Goal: Task Accomplishment & Management: Complete application form

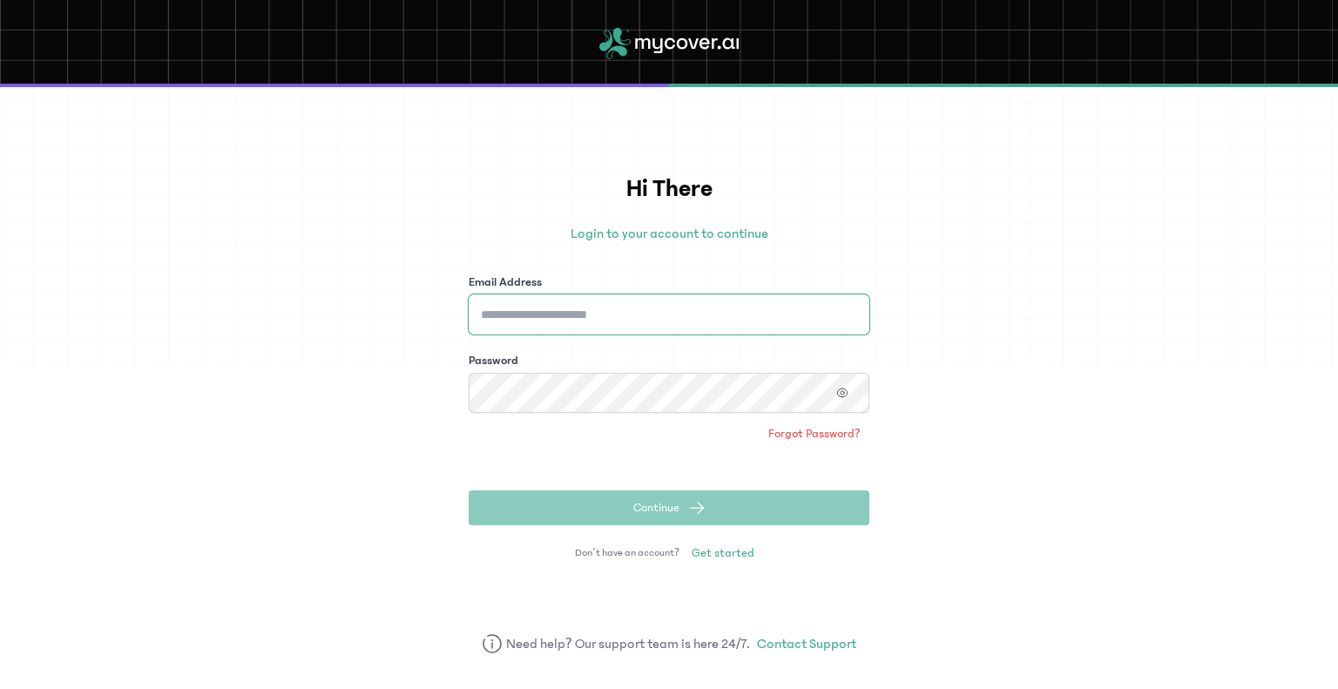
type input "**********"
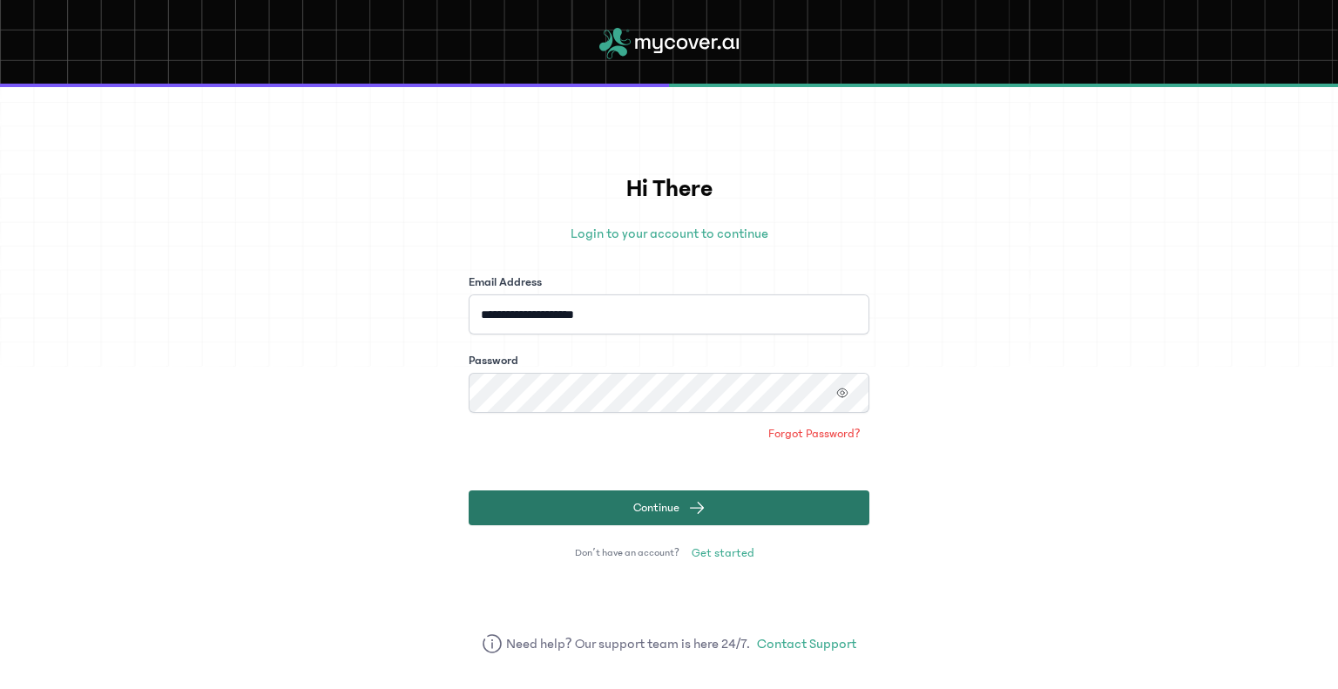
click at [672, 511] on span "Continue" at bounding box center [656, 507] width 46 height 17
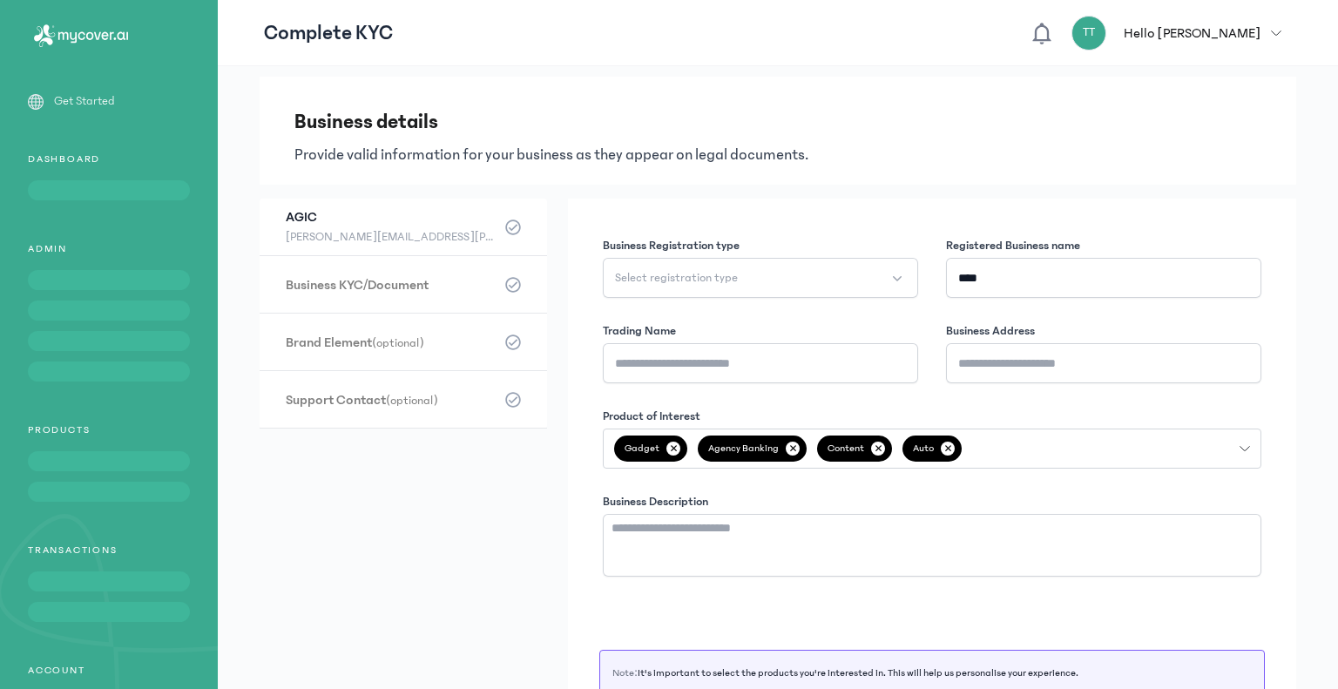
click at [50, 240] on div "Get Started DASHBOARD ADMIN PRODUCTS TRANSACTIONS ACCOUNT" at bounding box center [109, 429] width 218 height 674
click at [1278, 30] on icon "button" at bounding box center [1275, 33] width 10 height 10
click at [66, 157] on p "DASHBOARD" at bounding box center [109, 159] width 218 height 14
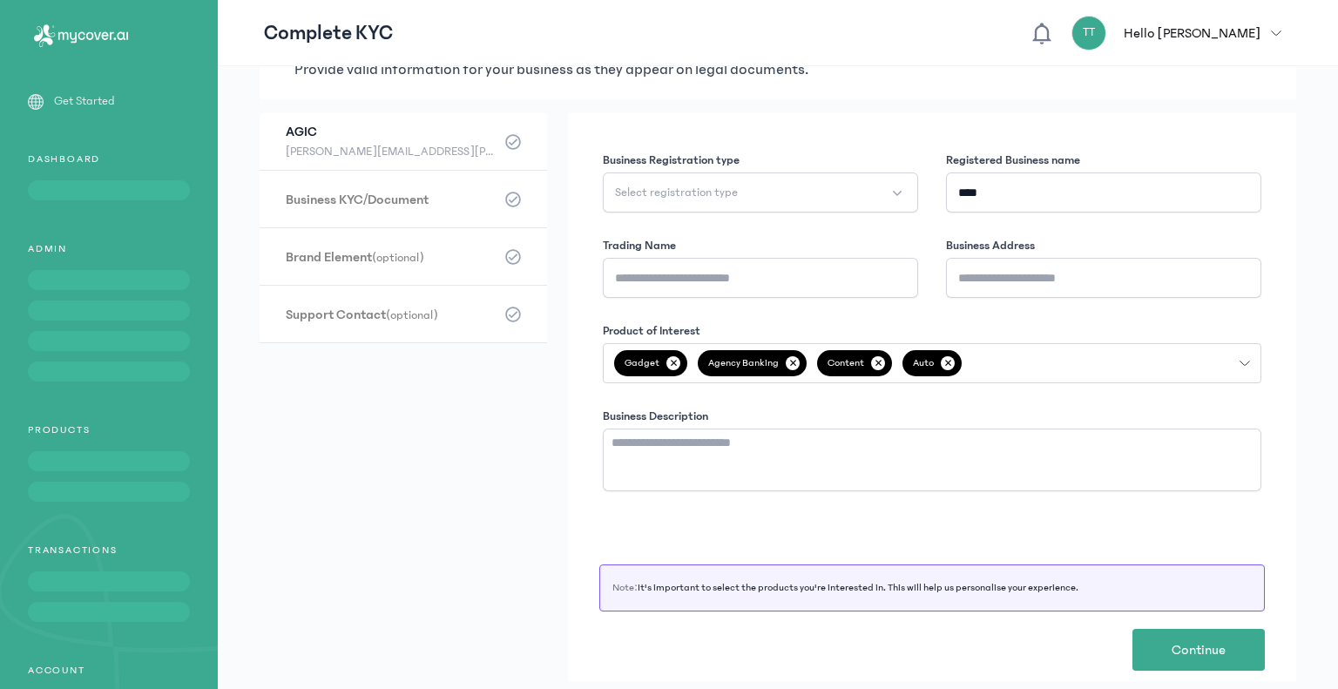
scroll to position [87, 0]
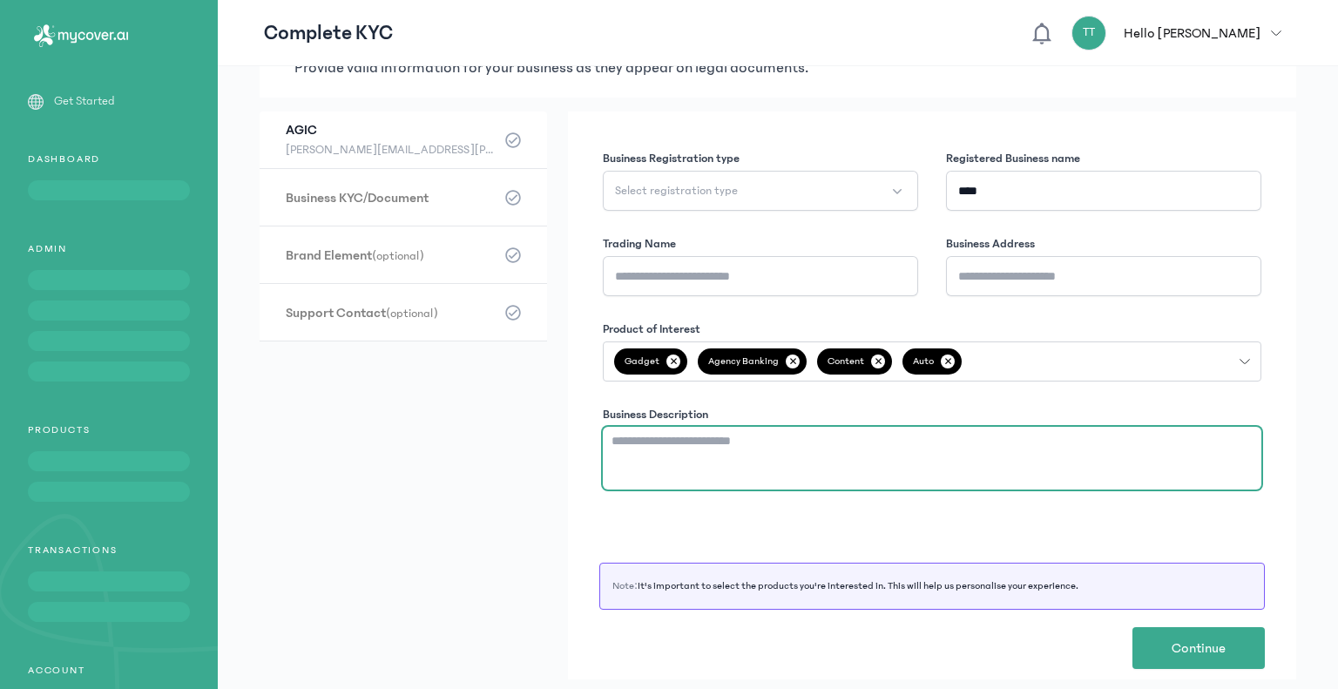
click at [718, 447] on textarea "Business Description" at bounding box center [932, 458] width 658 height 63
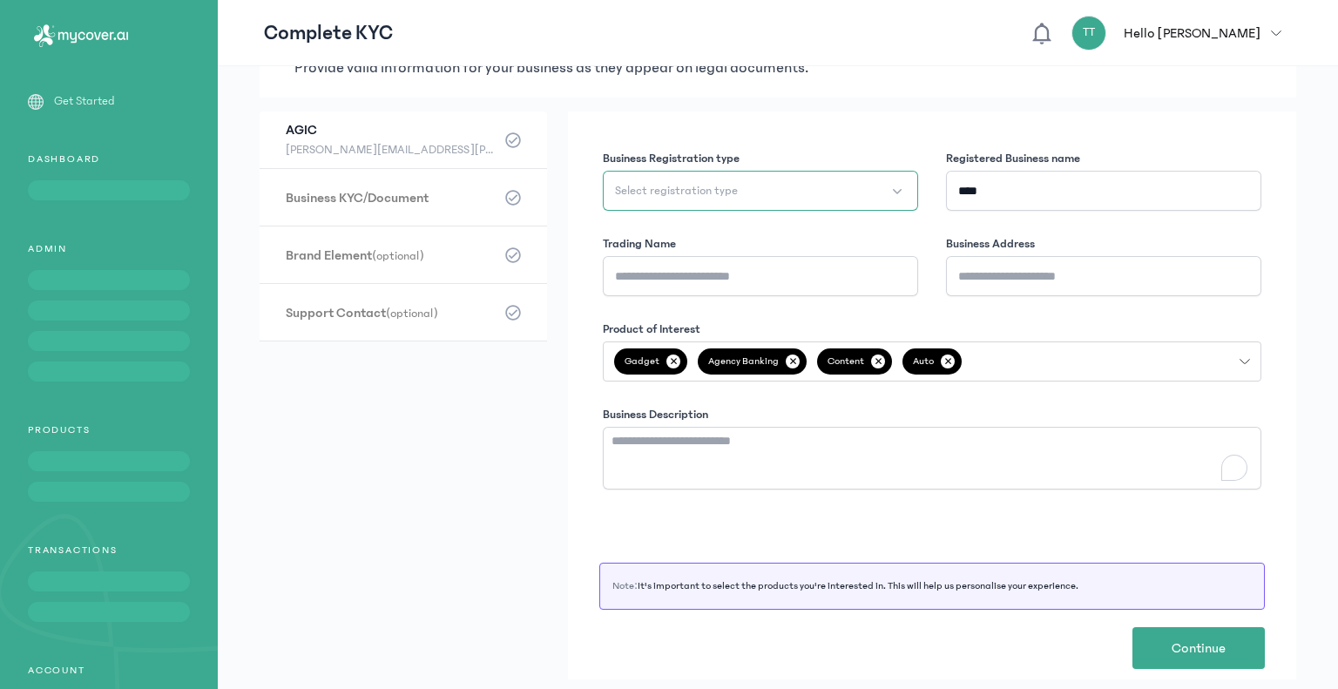
click at [655, 192] on span "Select registration type" at bounding box center [676, 190] width 123 height 17
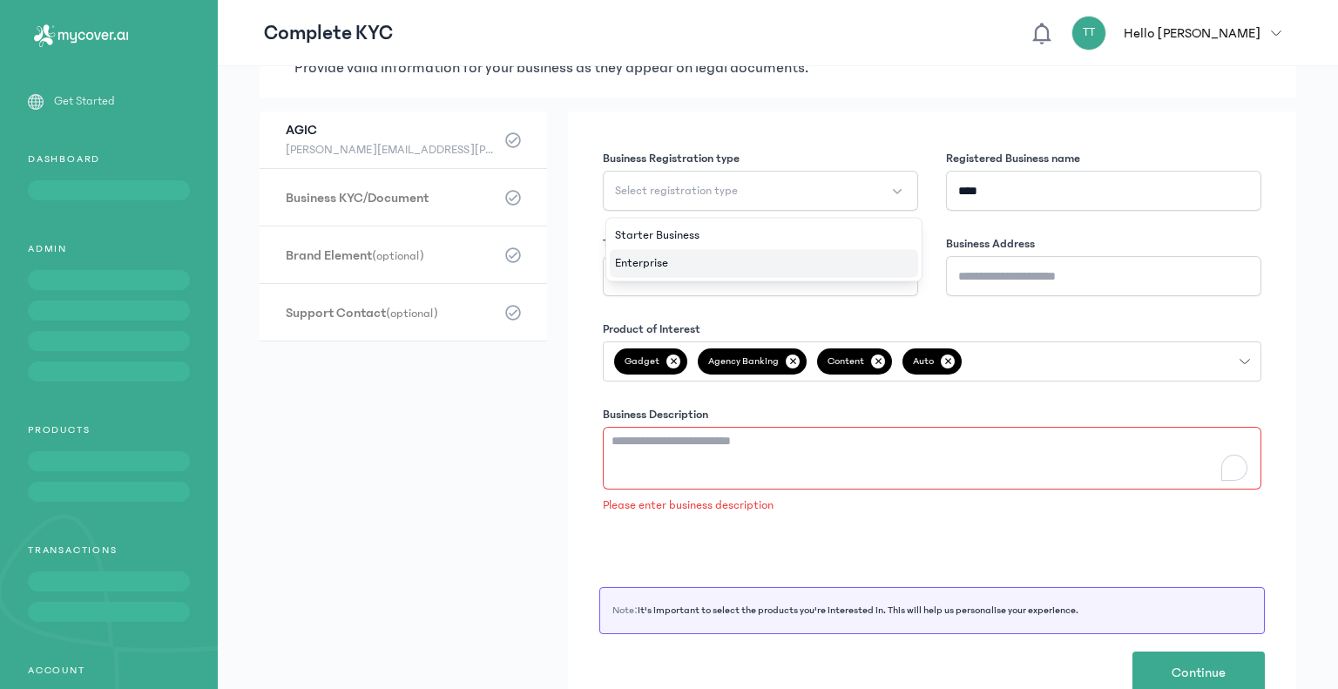
click at [659, 254] on span "Enterprise" at bounding box center [641, 262] width 53 height 17
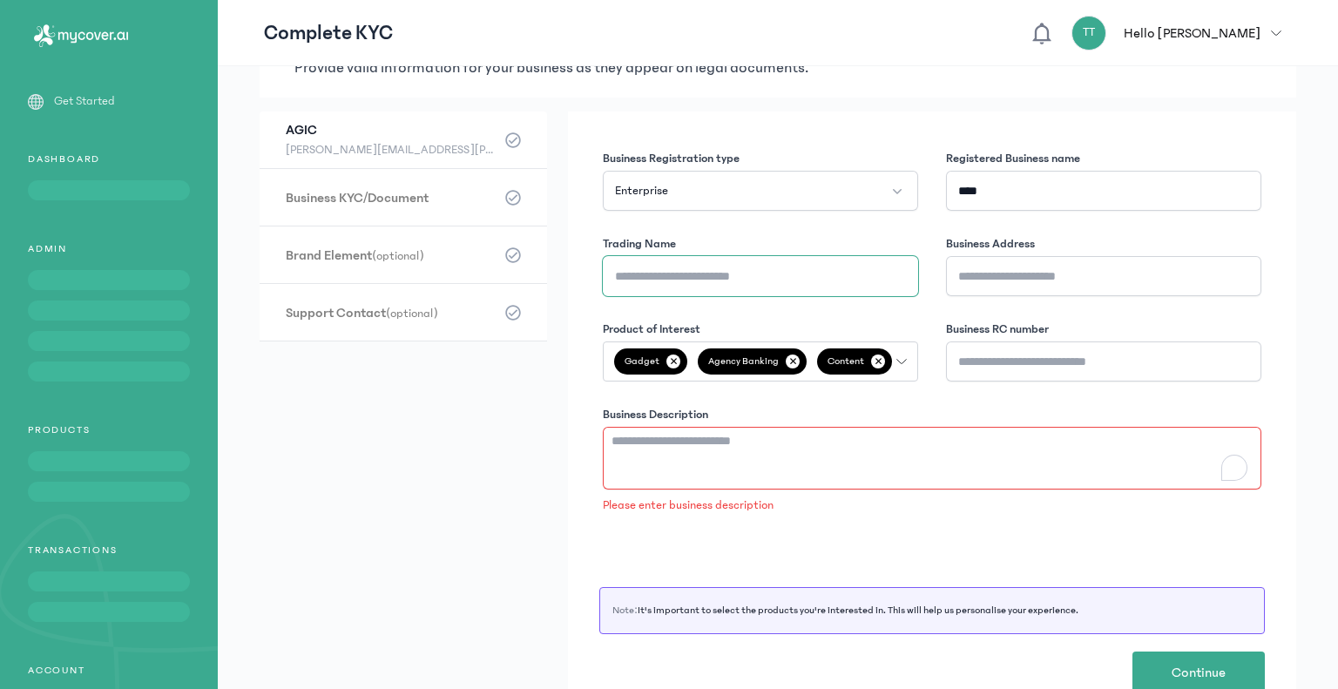
click at [764, 280] on input "Trading Name" at bounding box center [760, 276] width 315 height 40
type input "****"
click at [796, 236] on div "Trading Name" at bounding box center [760, 243] width 315 height 17
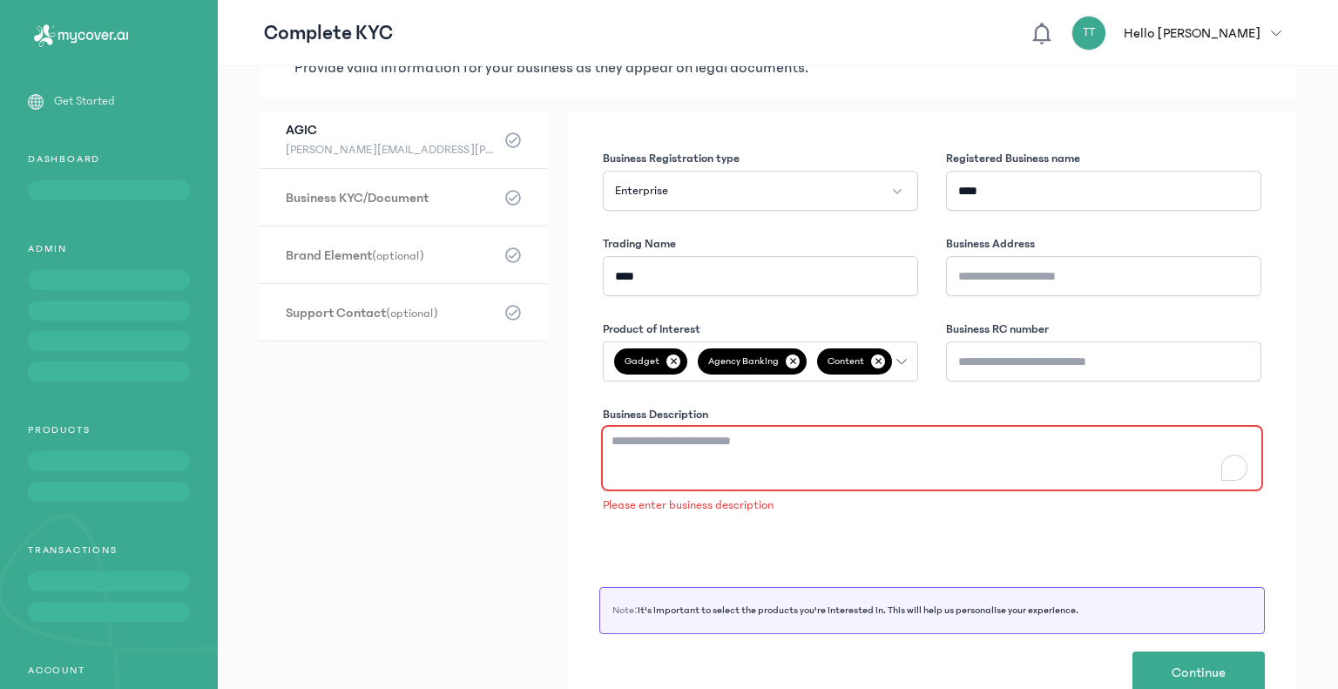
click at [759, 445] on textarea "Business Description" at bounding box center [932, 458] width 658 height 63
click at [619, 423] on div "Business Description Please enter business description" at bounding box center [932, 460] width 658 height 108
click at [619, 431] on textarea "Business Description" at bounding box center [932, 458] width 658 height 63
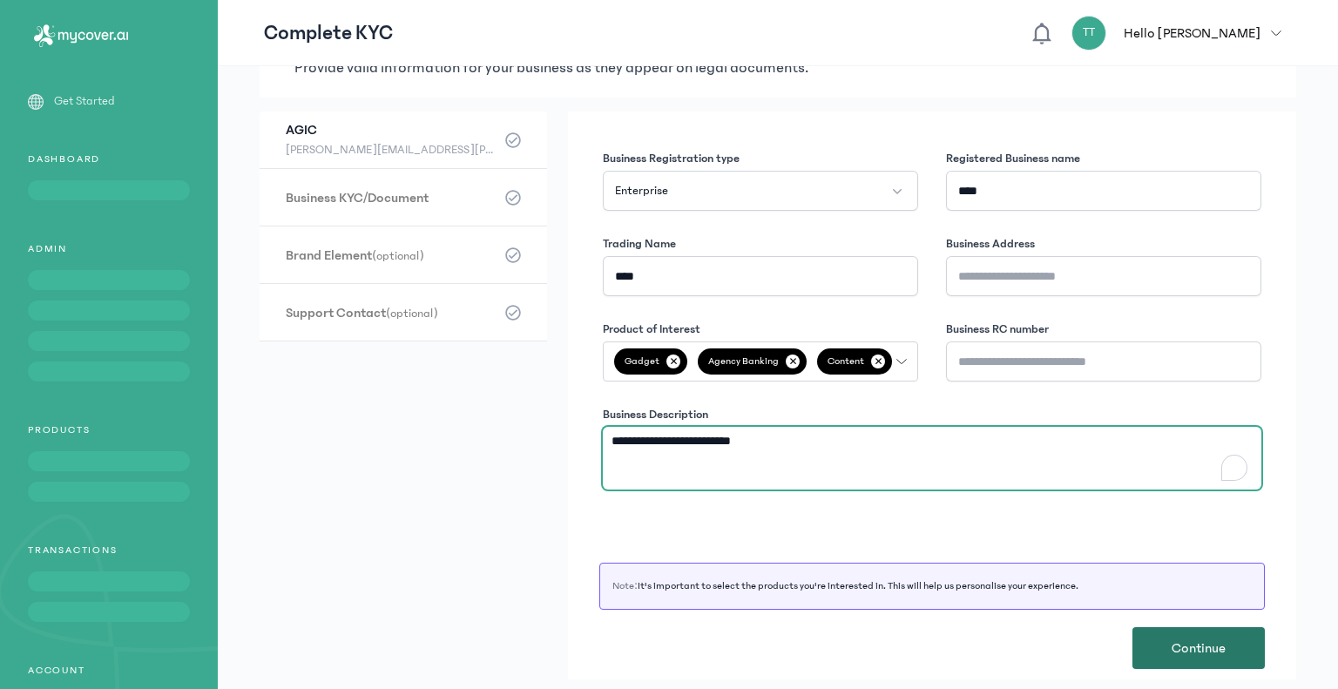
type textarea "**********"
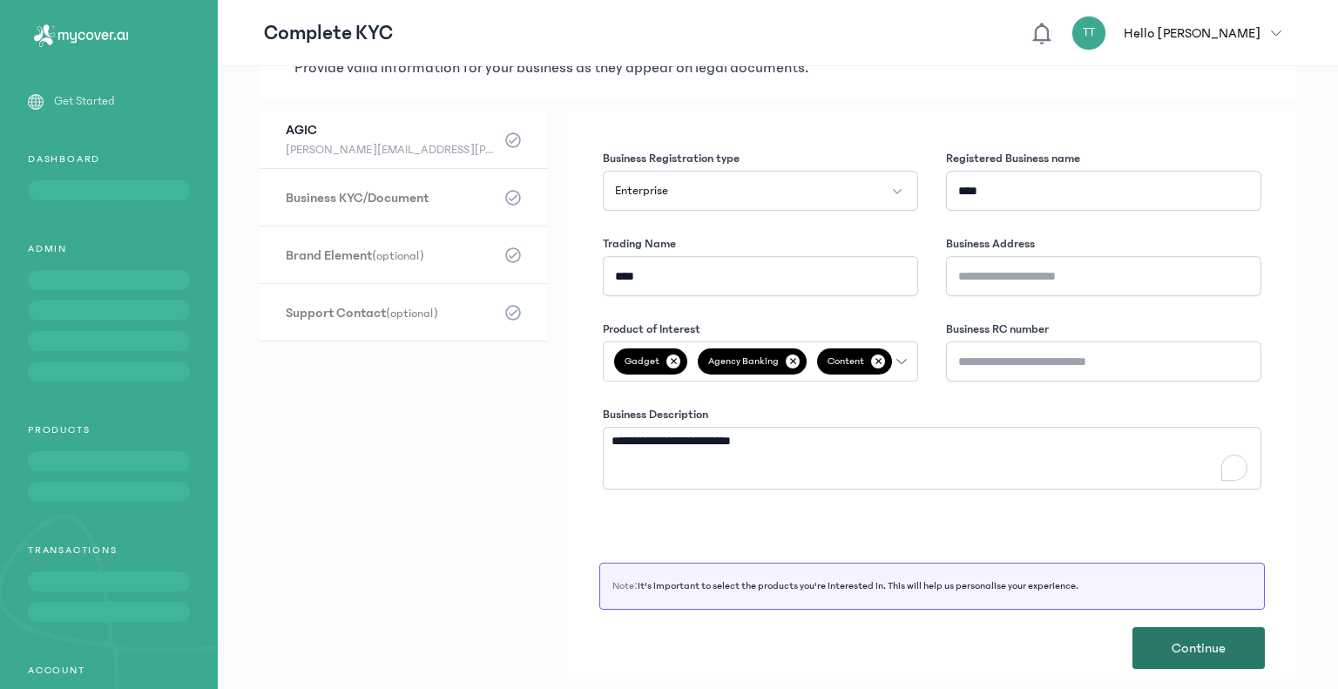
click at [1191, 639] on span "Continue" at bounding box center [1198, 647] width 54 height 21
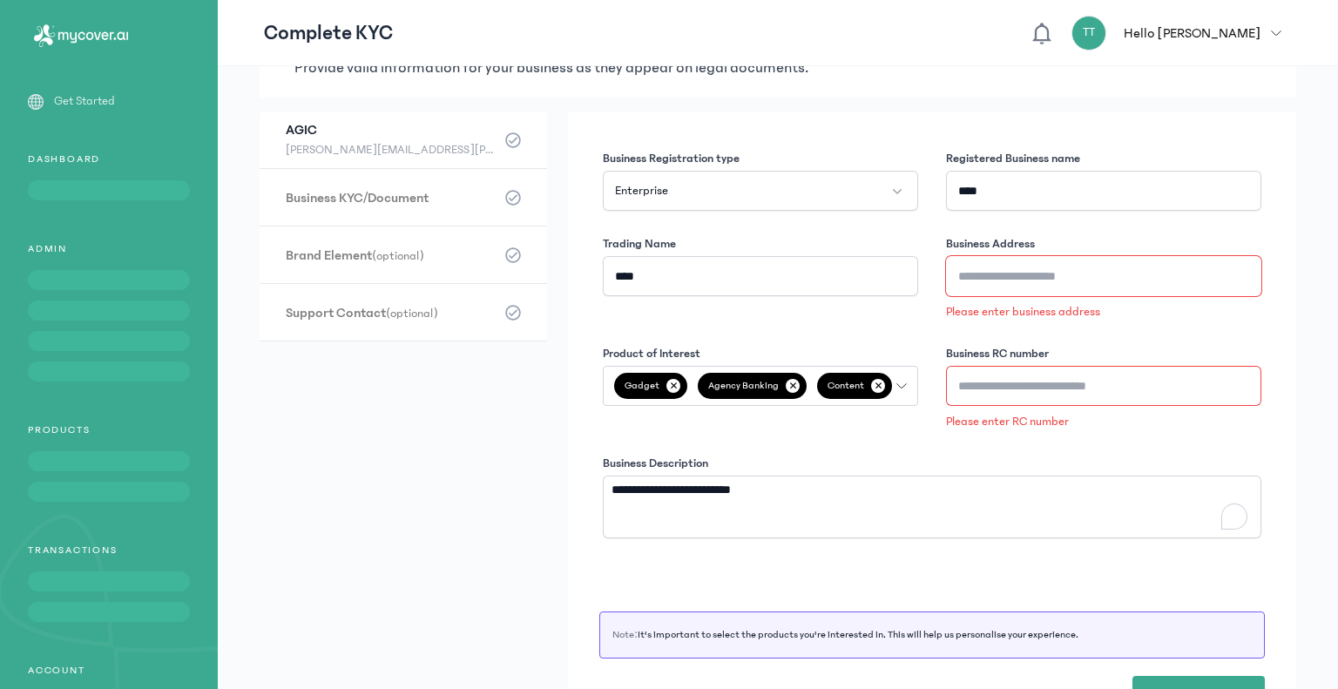
click at [975, 282] on input "Business Address" at bounding box center [1103, 276] width 315 height 40
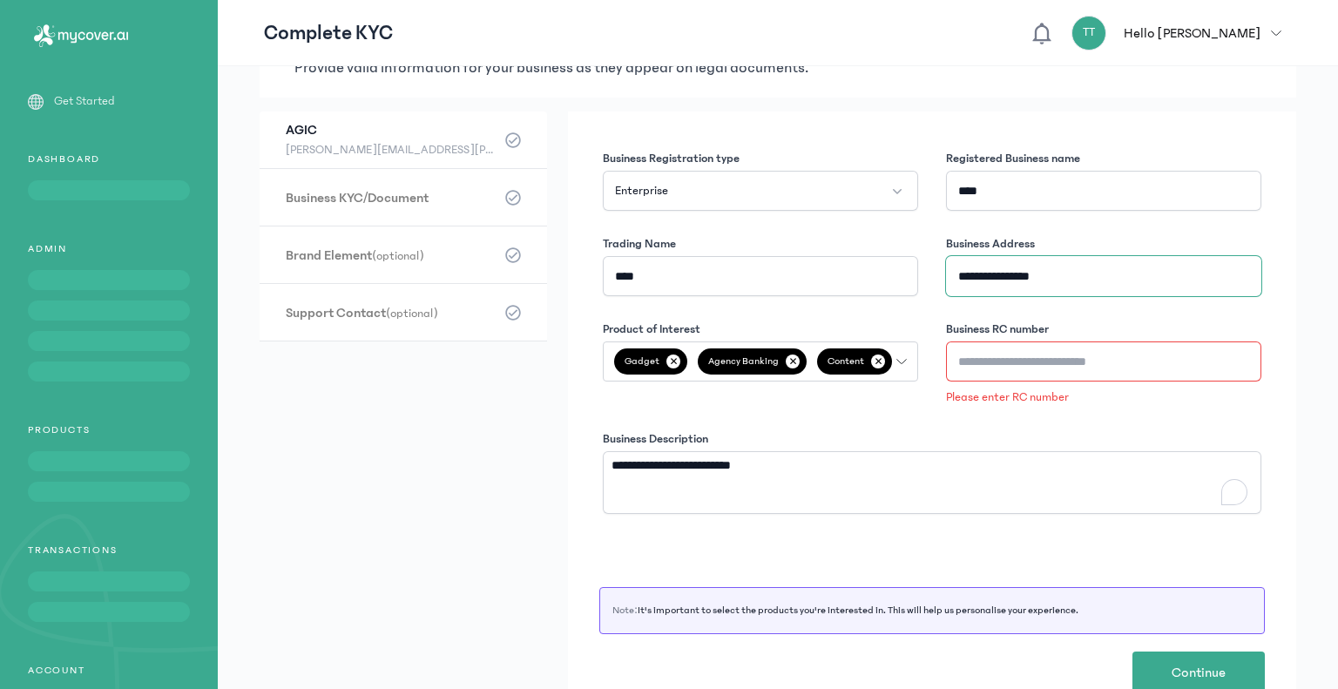
type input "**********"
click at [981, 358] on input "Business RC number" at bounding box center [1103, 361] width 315 height 40
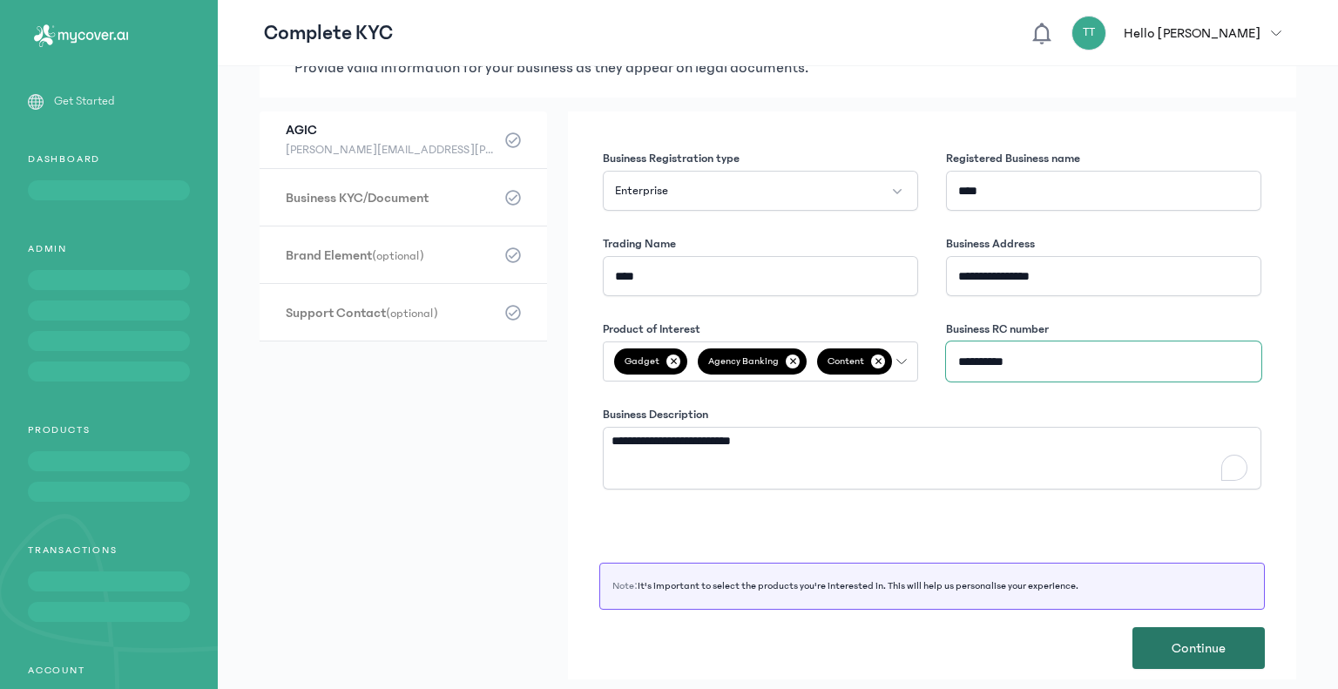
type input "**********"
click at [1213, 641] on span "Continue" at bounding box center [1198, 647] width 54 height 21
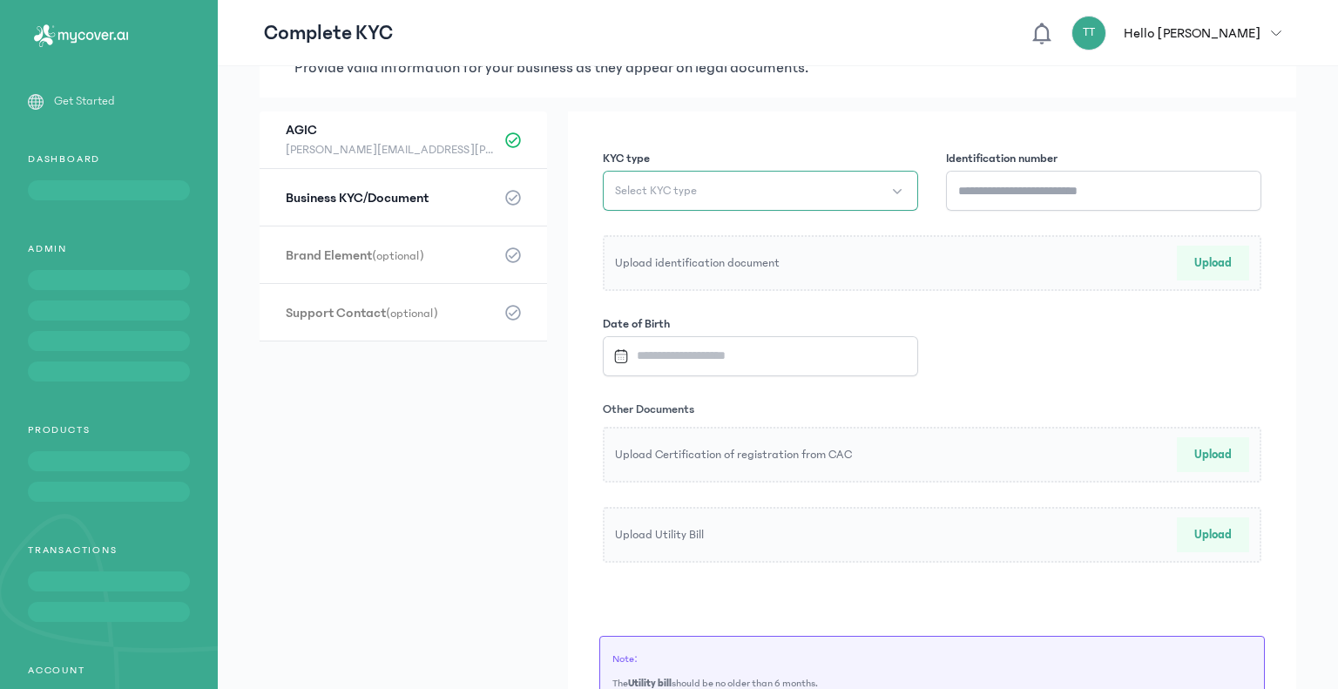
click at [780, 185] on button "Select KYC type" at bounding box center [760, 191] width 315 height 40
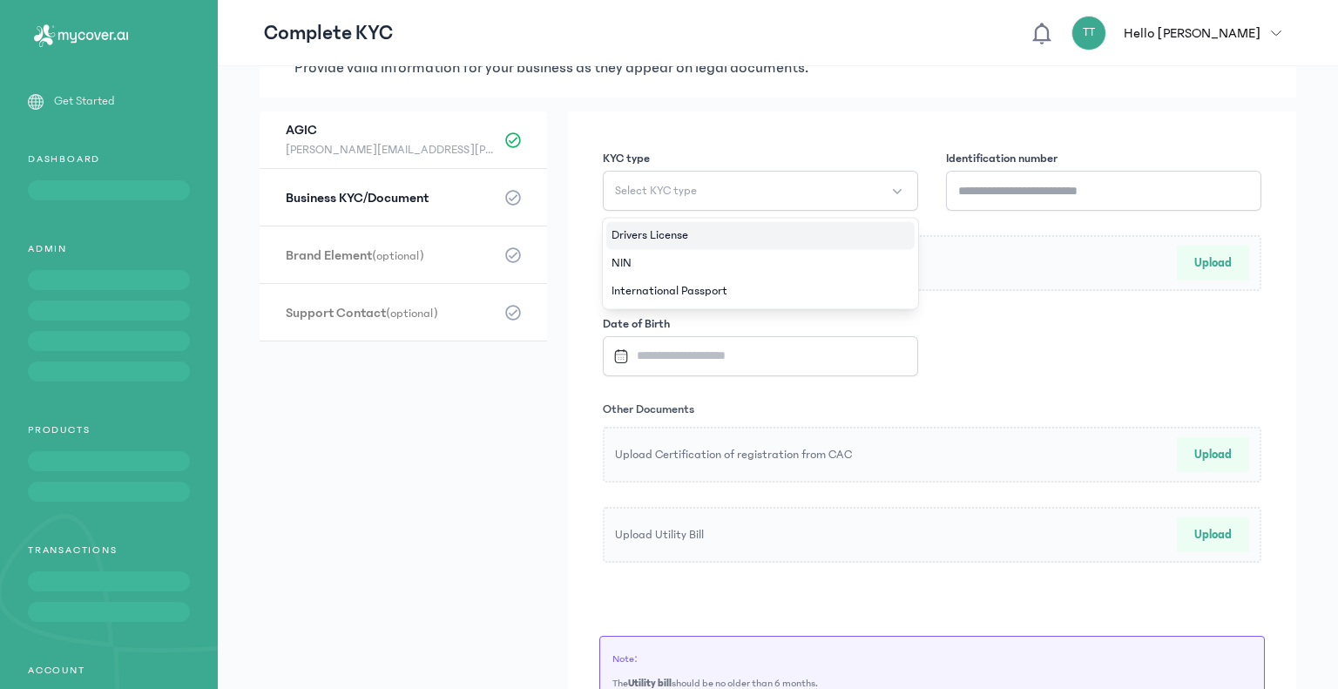
click at [707, 226] on li "Drivers License" at bounding box center [760, 235] width 308 height 28
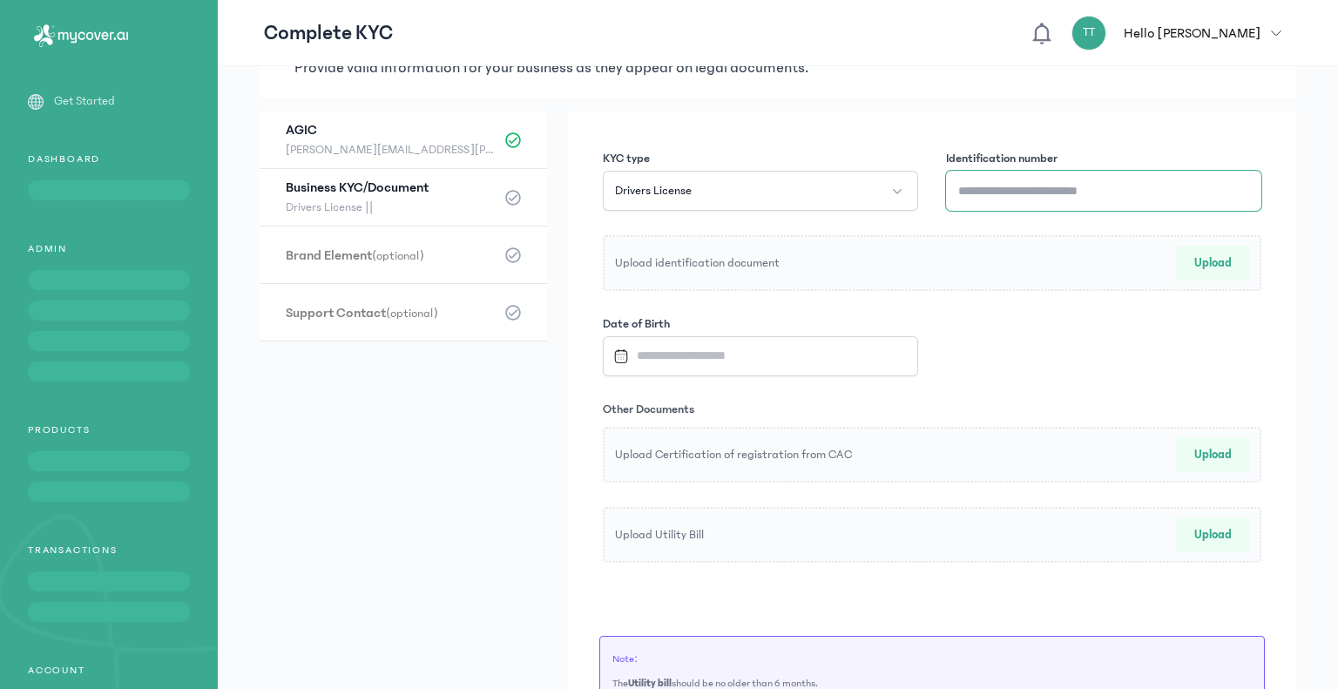
click at [980, 192] on input "Identification number" at bounding box center [1103, 191] width 315 height 40
type input "********"
click at [1203, 257] on button "Upload" at bounding box center [1212, 263] width 72 height 35
click at [1210, 265] on button "Remove" at bounding box center [1211, 263] width 76 height 35
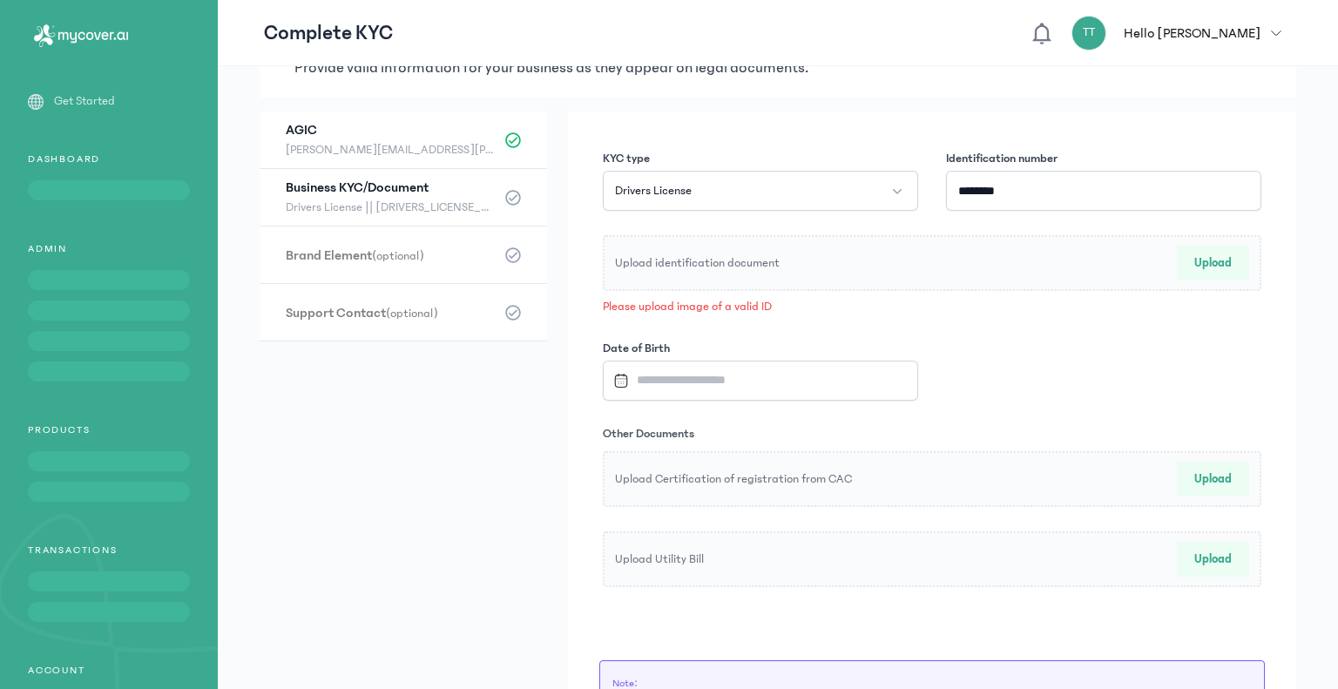
click at [713, 367] on input "Datepicker input" at bounding box center [751, 379] width 290 height 37
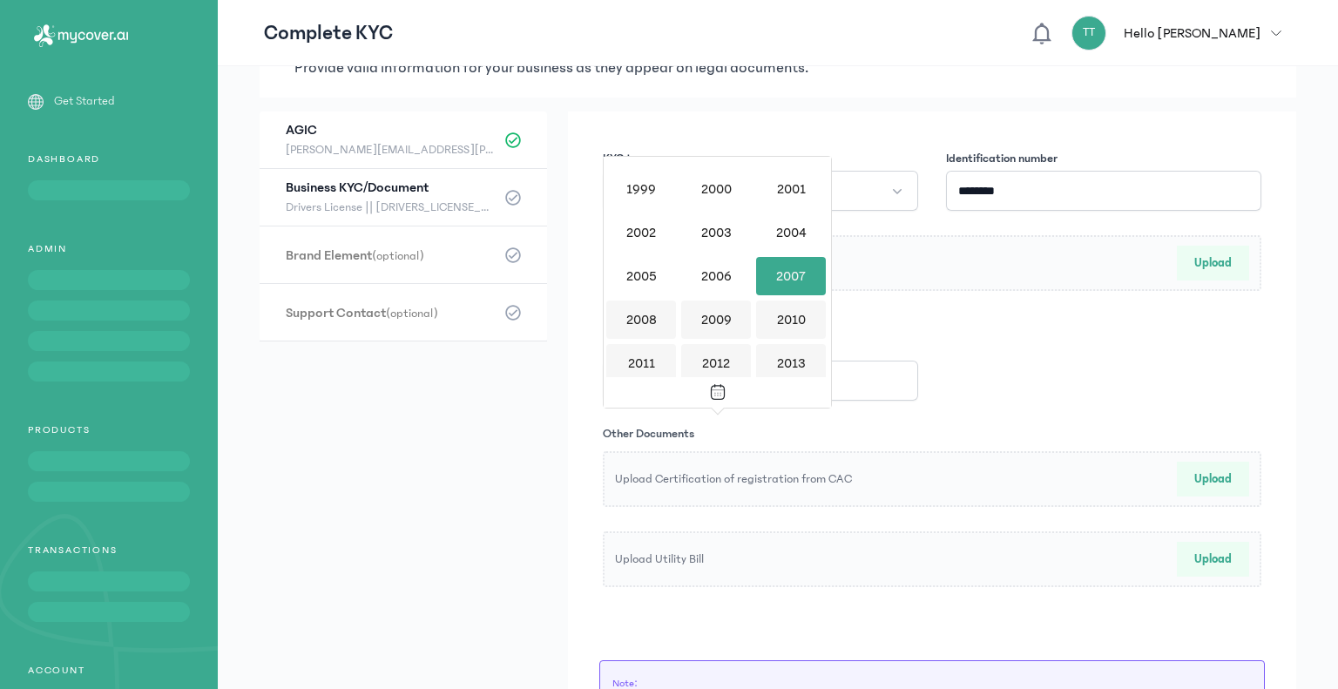
scroll to position [0, 0]
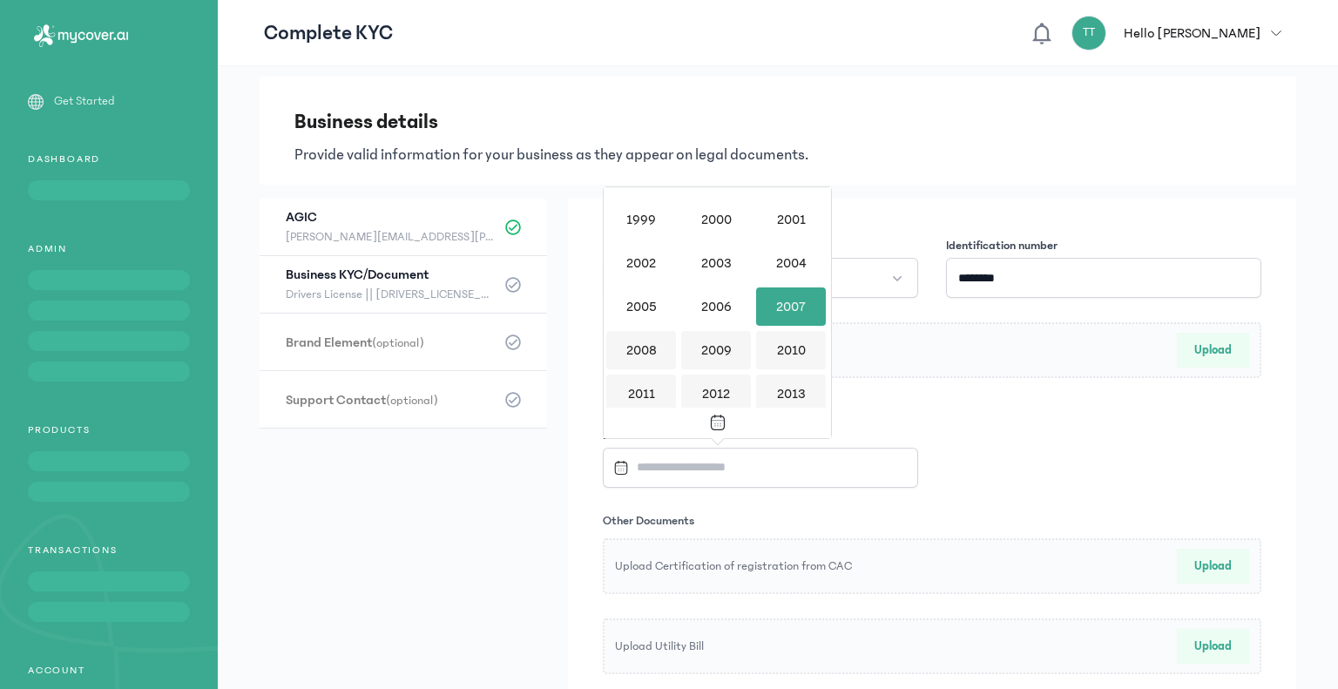
click at [1067, 419] on div "KYC type Drivers License Identification number ******** Upload identification d…" at bounding box center [931, 455] width 665 height 444
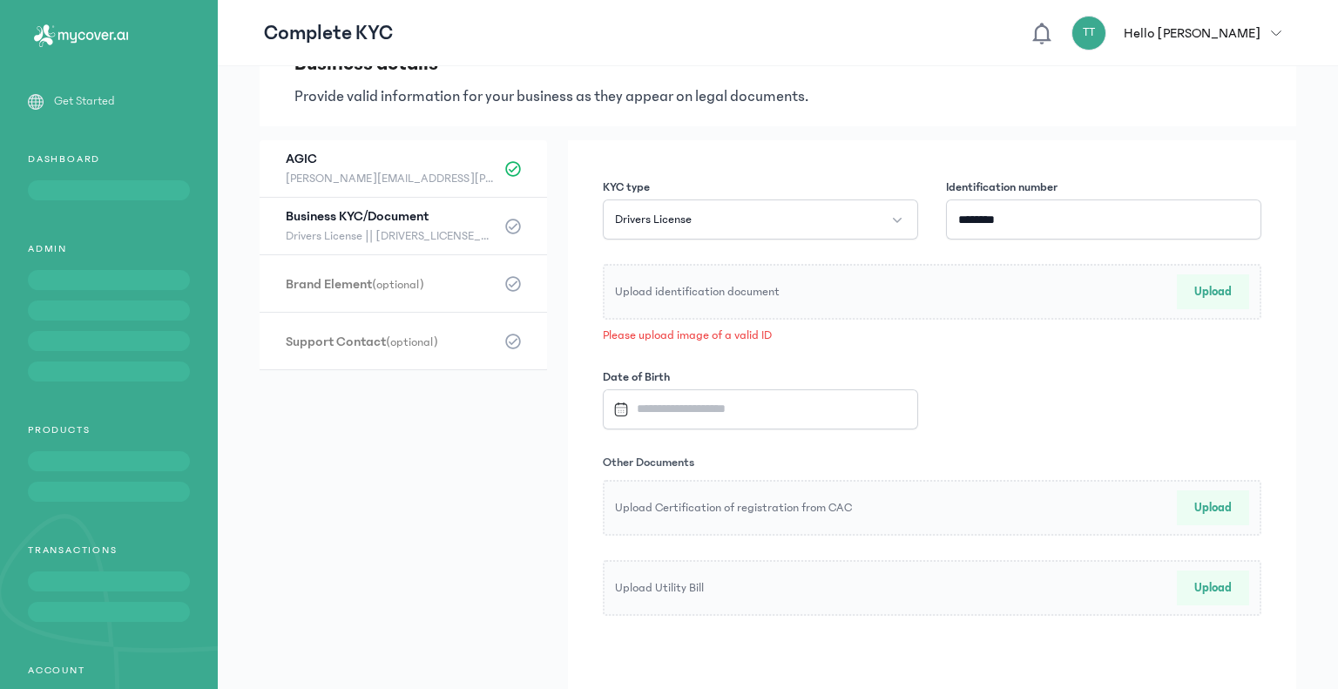
scroll to position [87, 0]
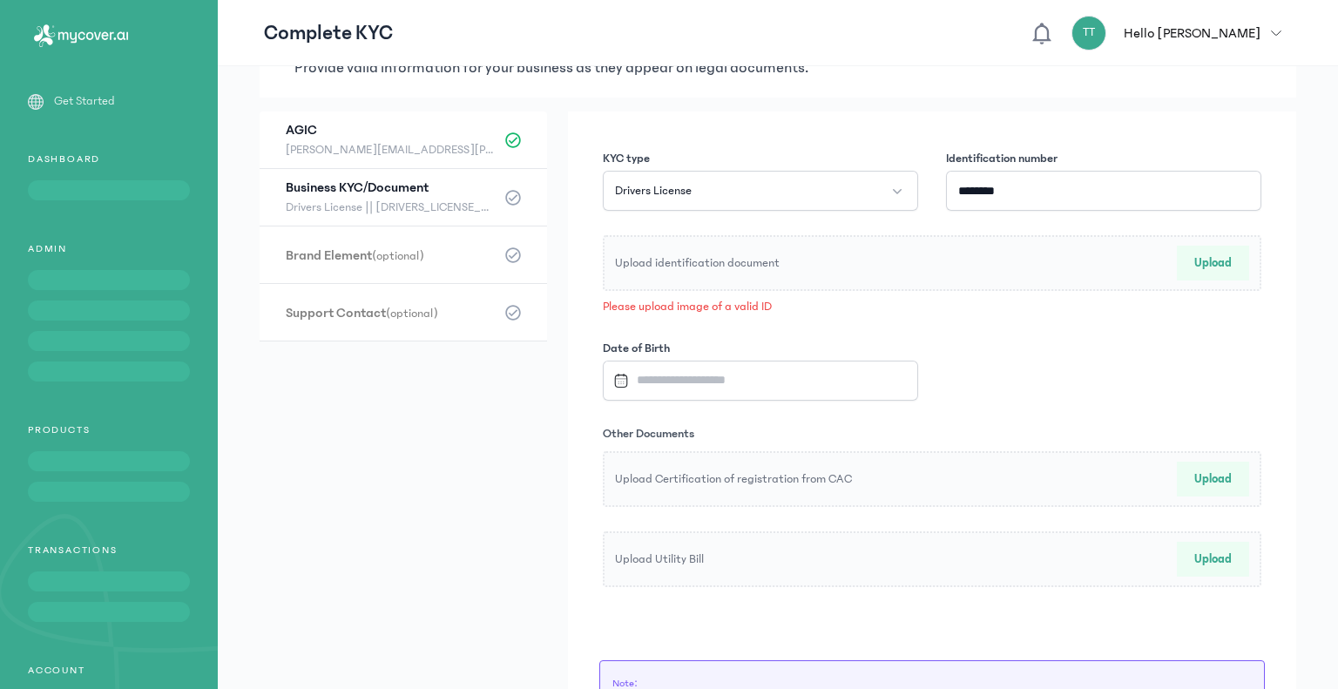
click at [689, 386] on input "Datepicker input" at bounding box center [751, 379] width 290 height 37
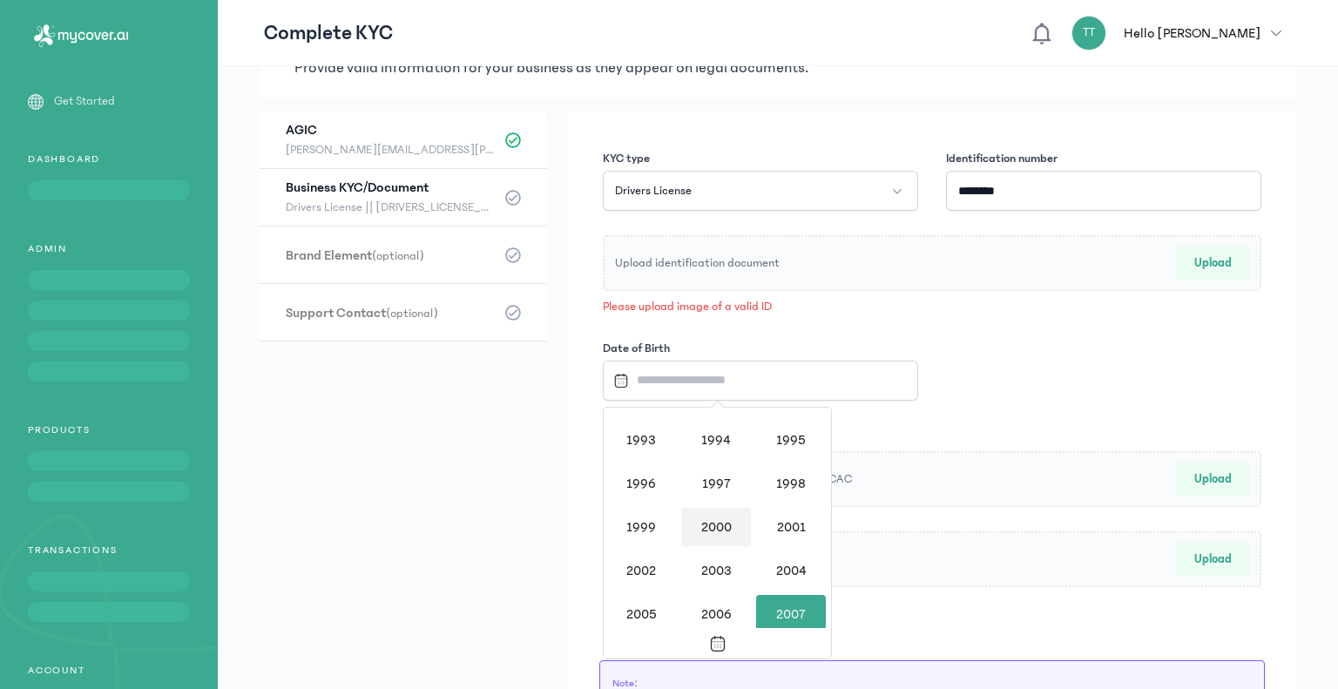
scroll to position [1252, 0]
click at [720, 450] on div "1988" at bounding box center [716, 440] width 70 height 38
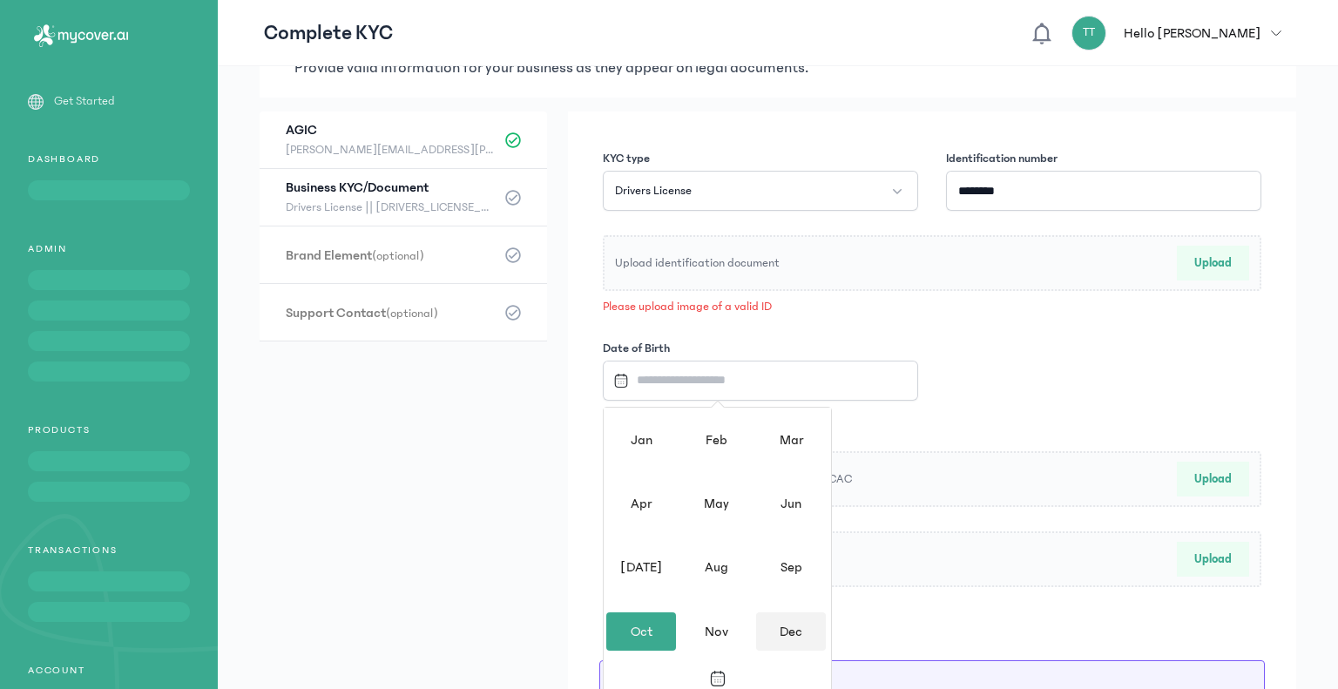
click at [777, 630] on div "Dec" at bounding box center [791, 631] width 70 height 38
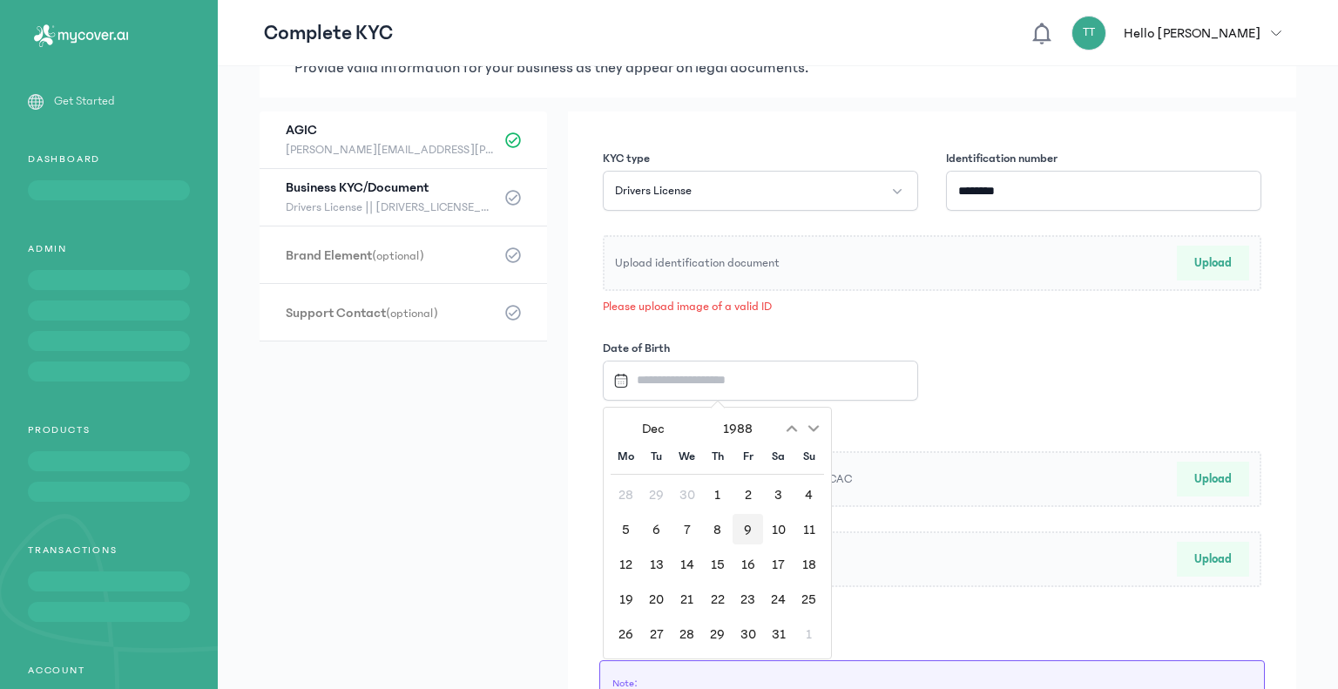
click at [749, 523] on div "9" at bounding box center [747, 529] width 30 height 30
type input "**********"
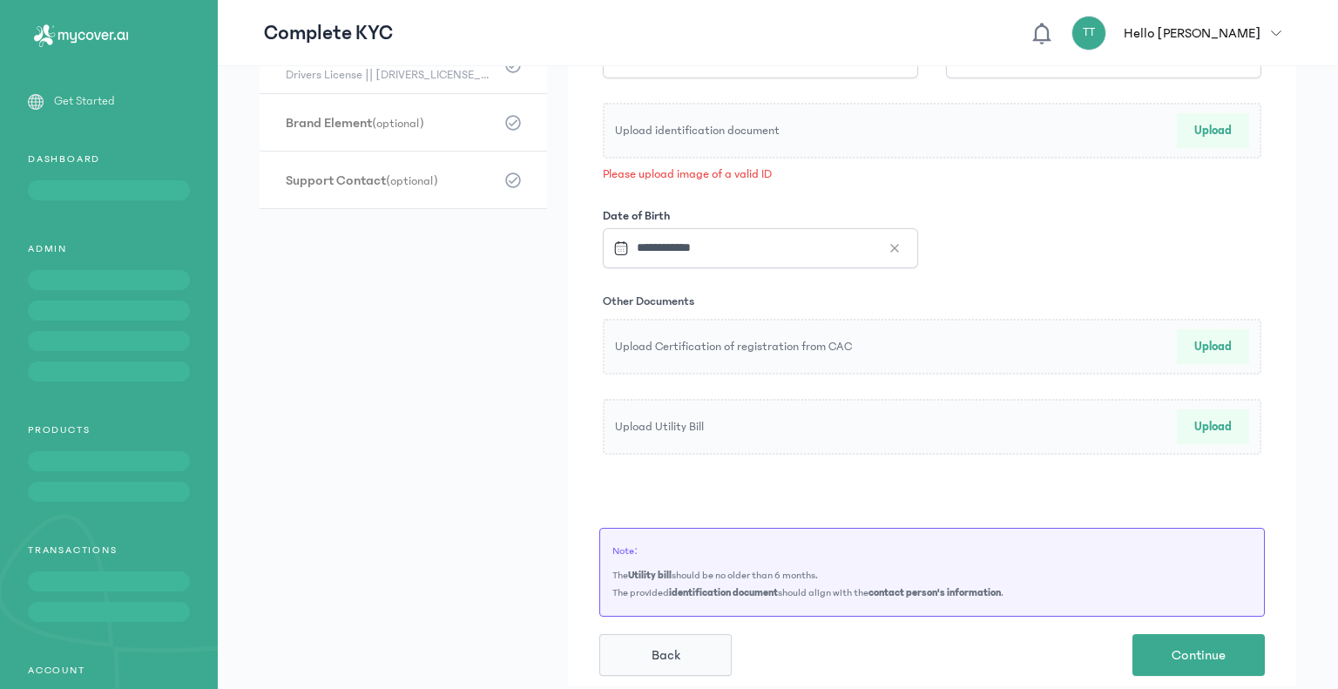
scroll to position [225, 0]
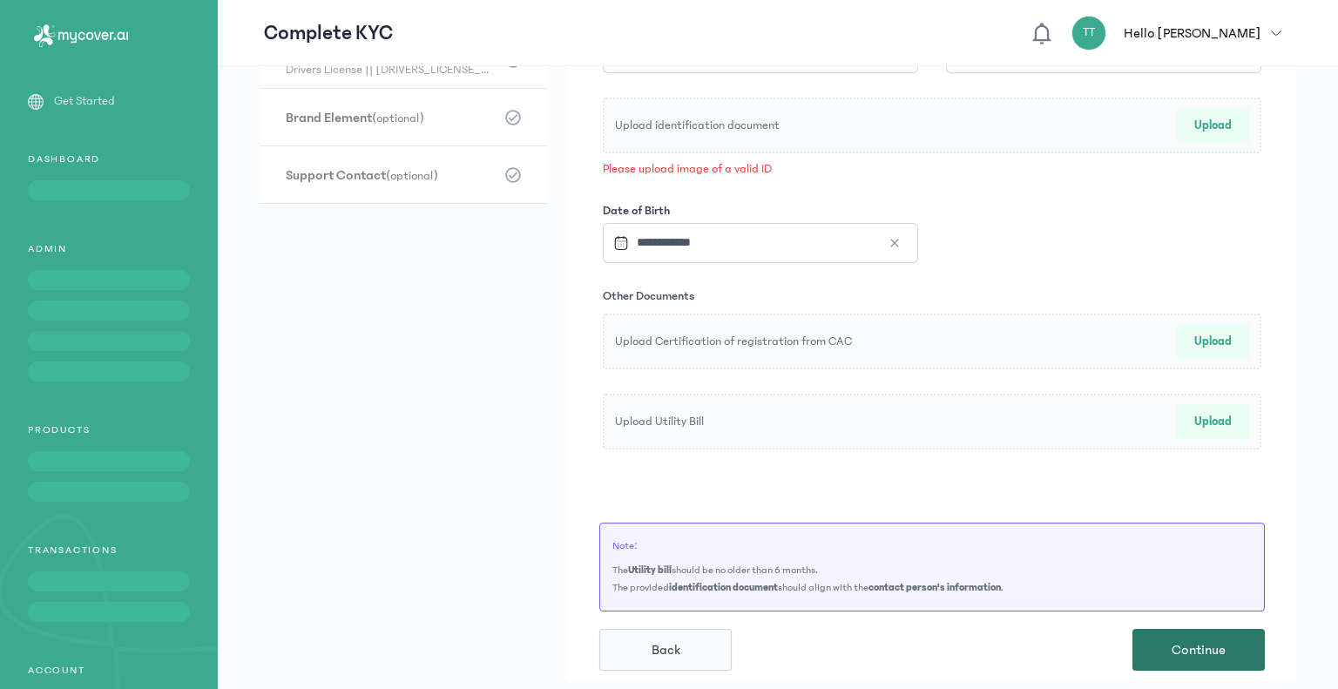
click at [1162, 656] on button "Continue" at bounding box center [1198, 650] width 132 height 42
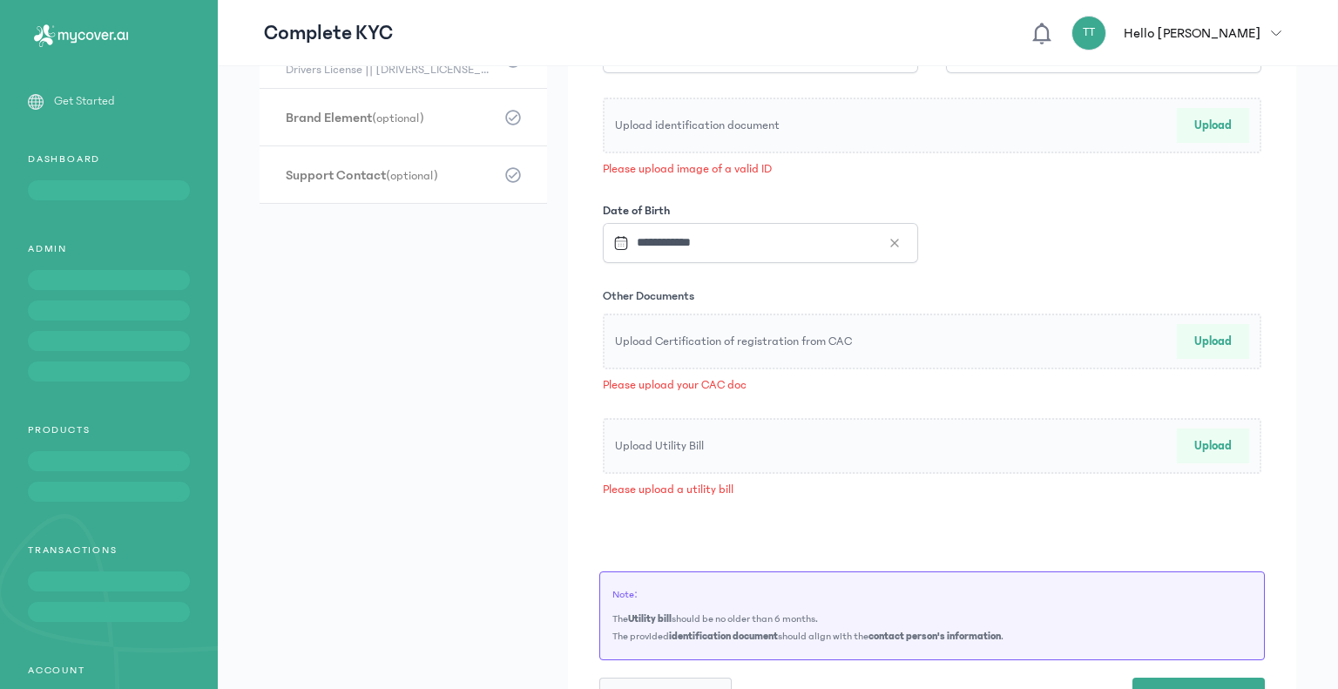
click at [687, 340] on p "Upload Certification of registration from CAC" at bounding box center [733, 342] width 237 height 18
click at [0, 0] on input "Upload Certification of registration from CAC" at bounding box center [0, 0] width 0 height 0
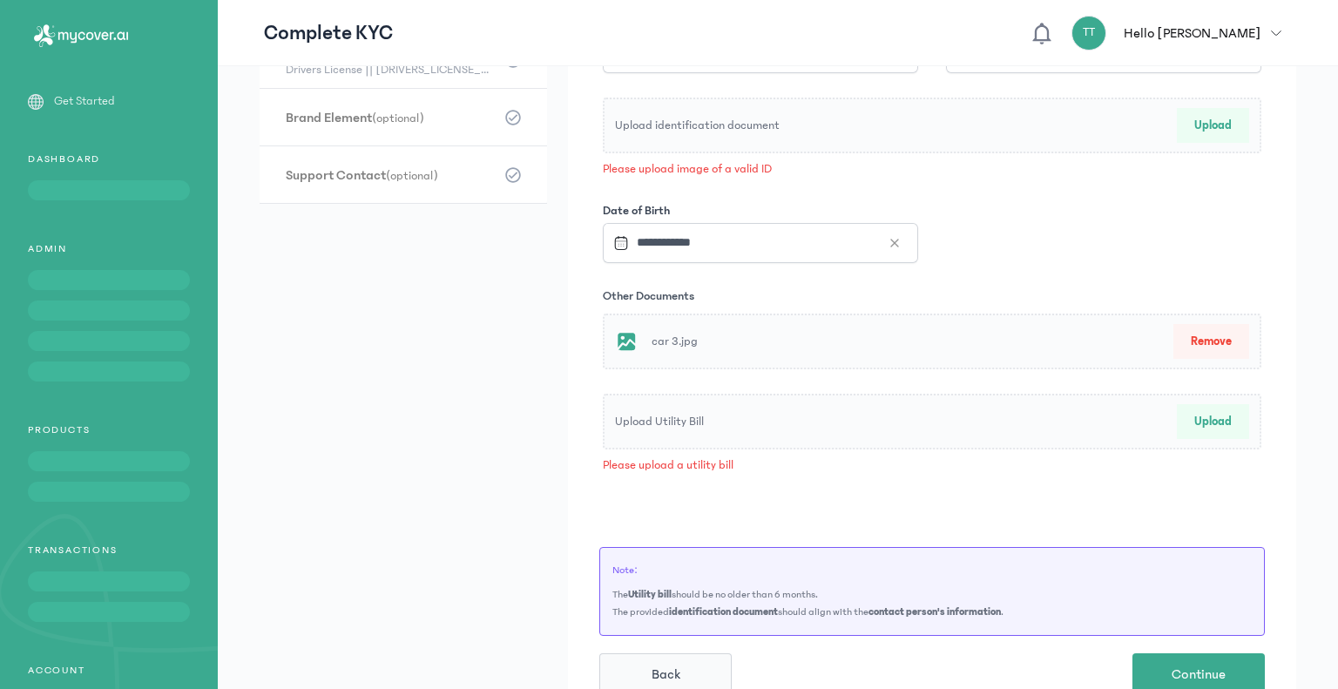
click at [976, 433] on div "Upload Utility Bill Upload" at bounding box center [932, 422] width 658 height 56
click at [1198, 421] on button "Upload" at bounding box center [1212, 421] width 72 height 35
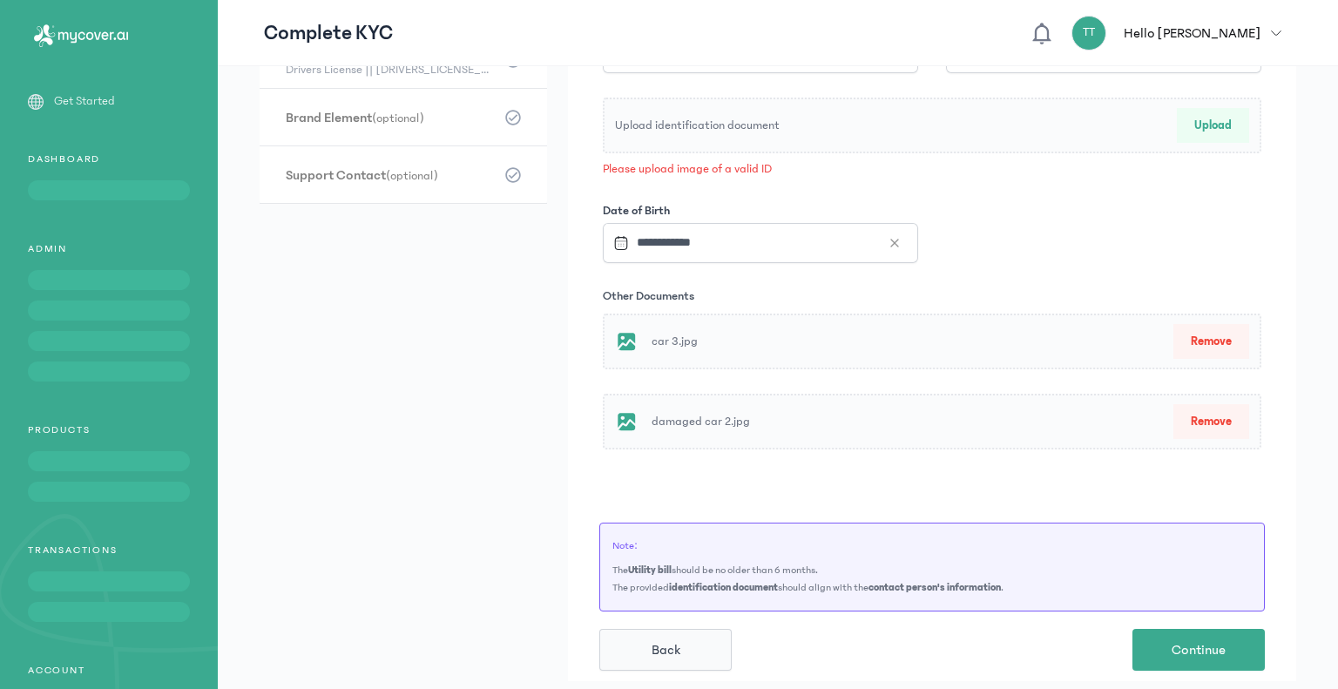
click at [873, 478] on div "**********" at bounding box center [932, 327] width 728 height 707
click at [1232, 643] on button "Continue" at bounding box center [1198, 650] width 132 height 42
click at [781, 126] on div "Upload identification document" at bounding box center [868, 126] width 507 height 18
click at [0, 0] on input "Upload identification document" at bounding box center [0, 0] width 0 height 0
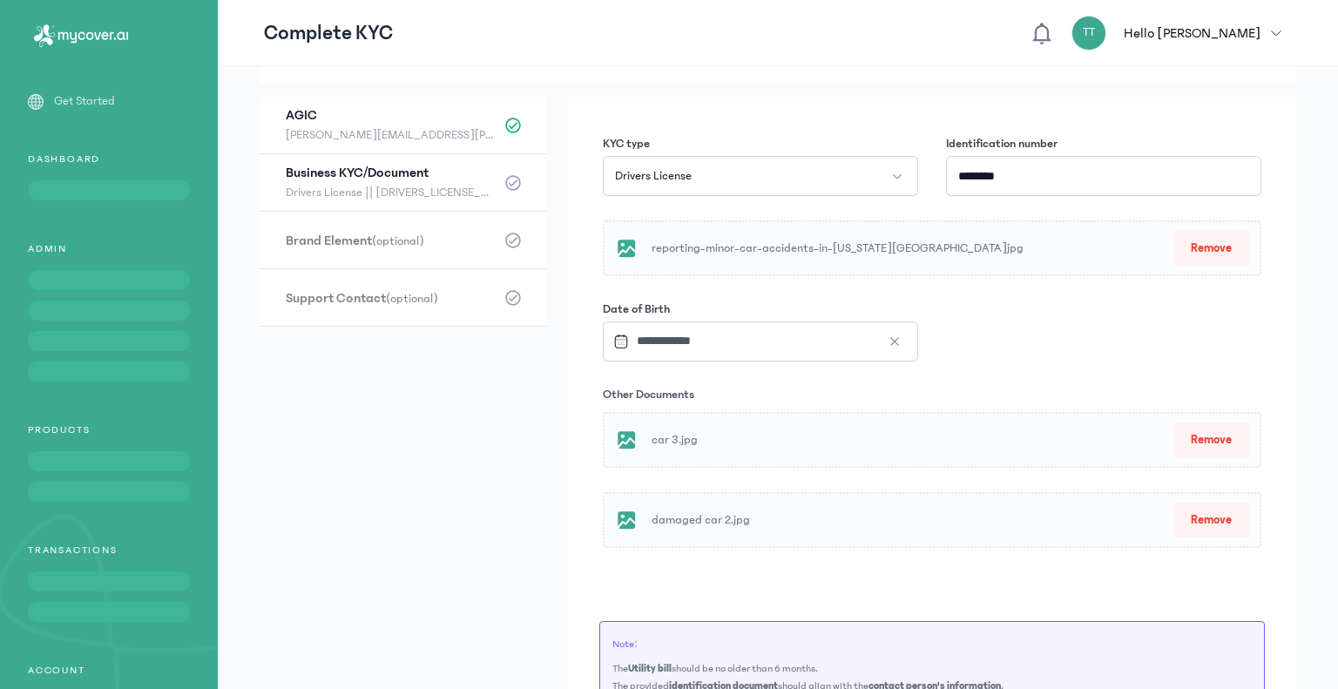
scroll to position [200, 0]
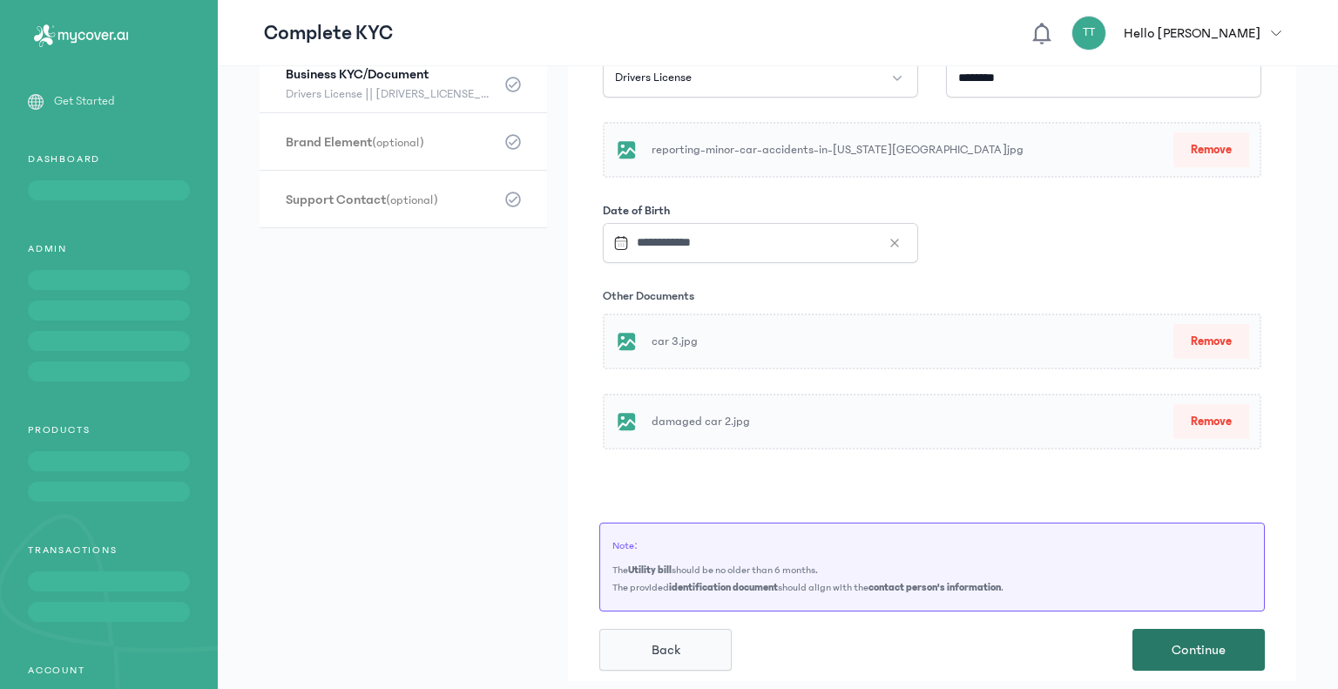
click at [1204, 650] on span "Continue" at bounding box center [1198, 649] width 54 height 21
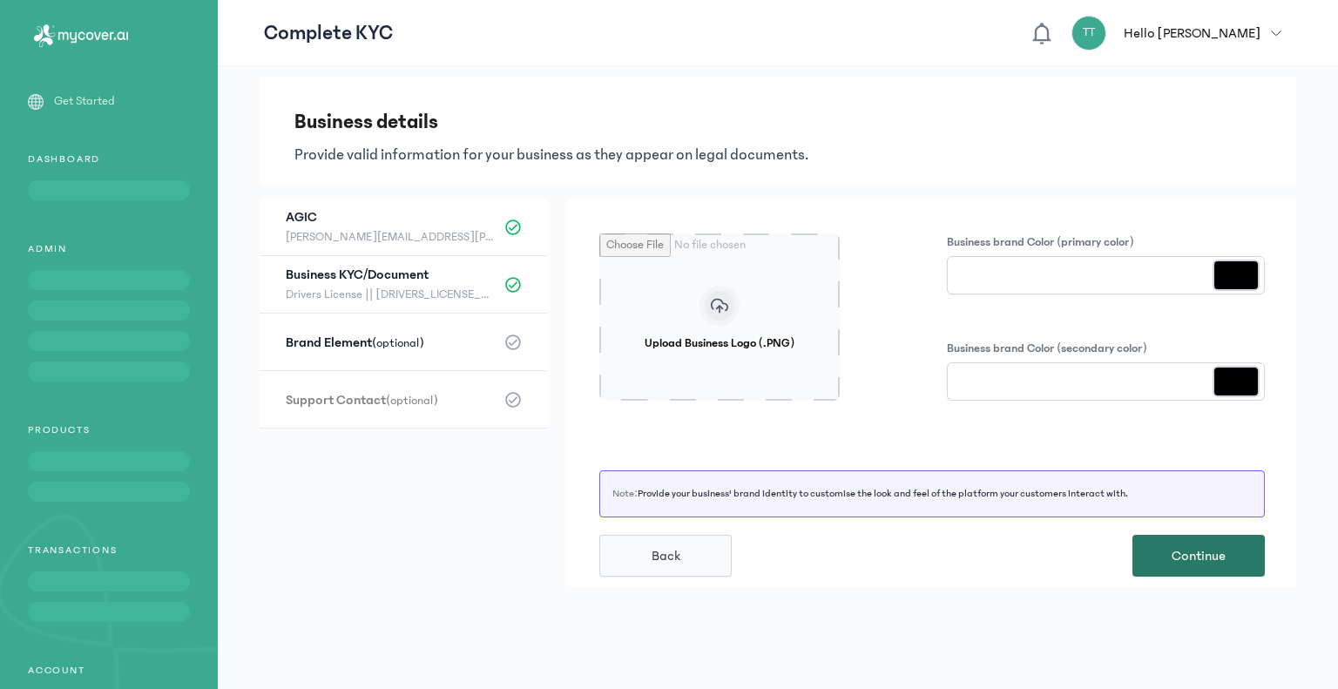
scroll to position [0, 0]
click at [697, 337] on input "Upload Business Logo (.PNG)" at bounding box center [719, 316] width 240 height 167
type input "**********"
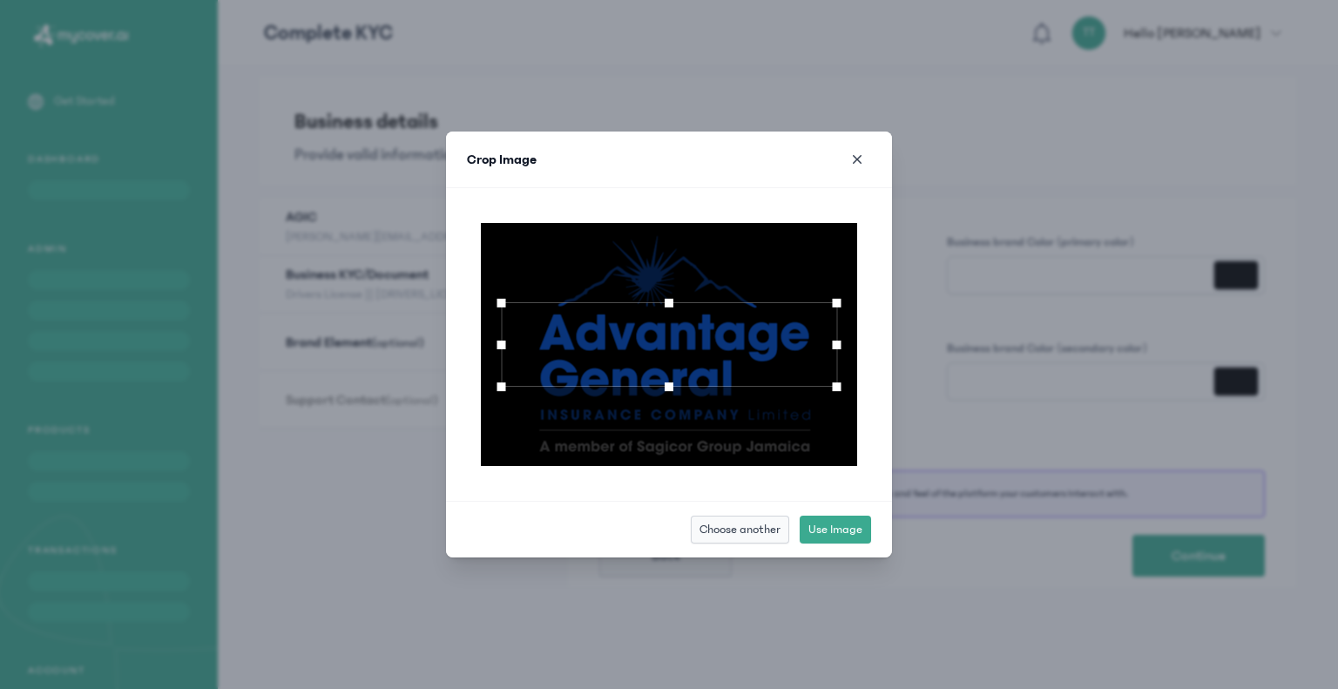
drag, startPoint x: 666, startPoint y: 387, endPoint x: 665, endPoint y: 451, distance: 64.4
click at [665, 451] on div at bounding box center [669, 344] width 376 height 243
click at [744, 524] on span "Choose another" at bounding box center [739, 529] width 81 height 17
type input "**********"
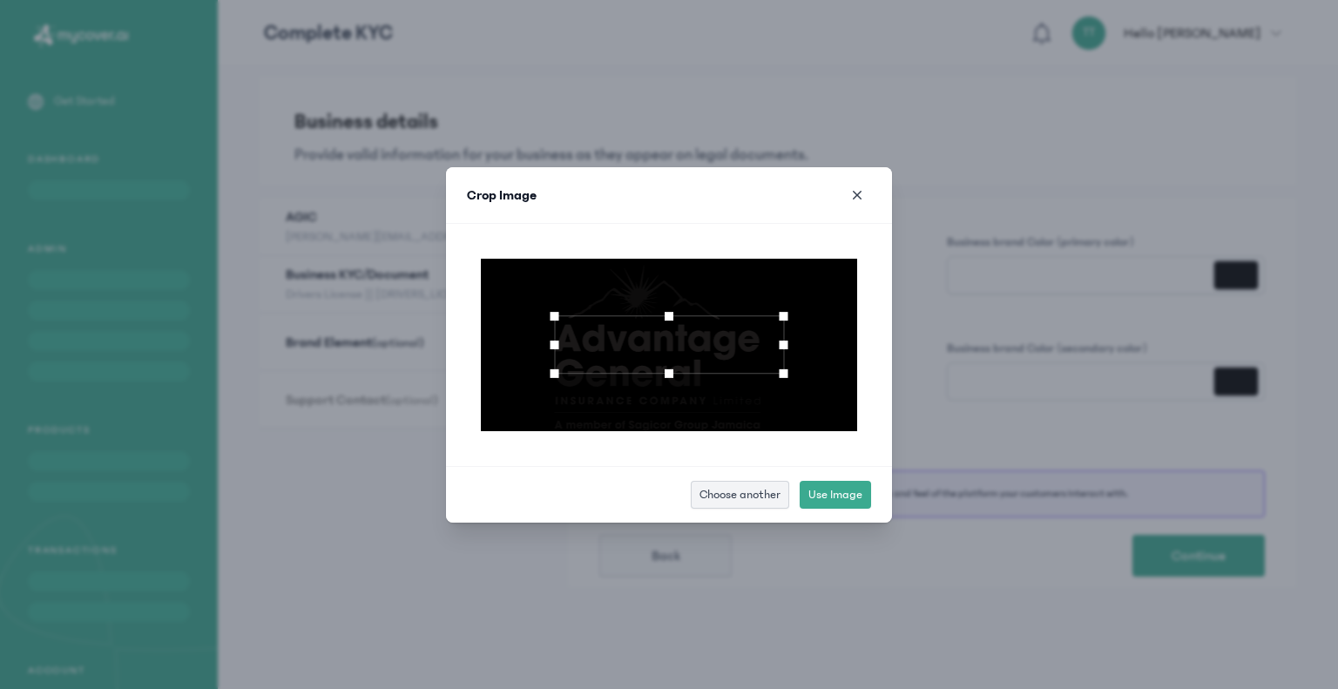
click at [742, 494] on span "Choose another" at bounding box center [739, 494] width 81 height 17
click at [853, 187] on span "button" at bounding box center [856, 194] width 17 height 17
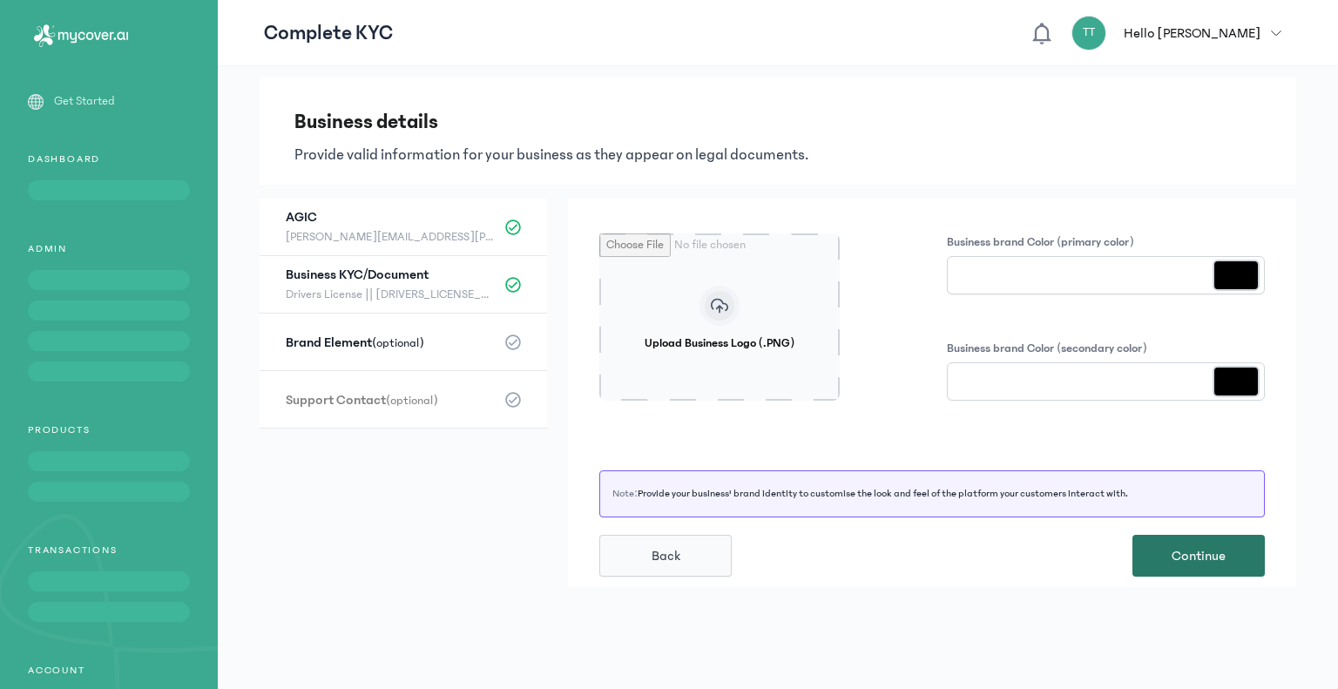
click at [1204, 547] on span "Continue" at bounding box center [1198, 555] width 54 height 21
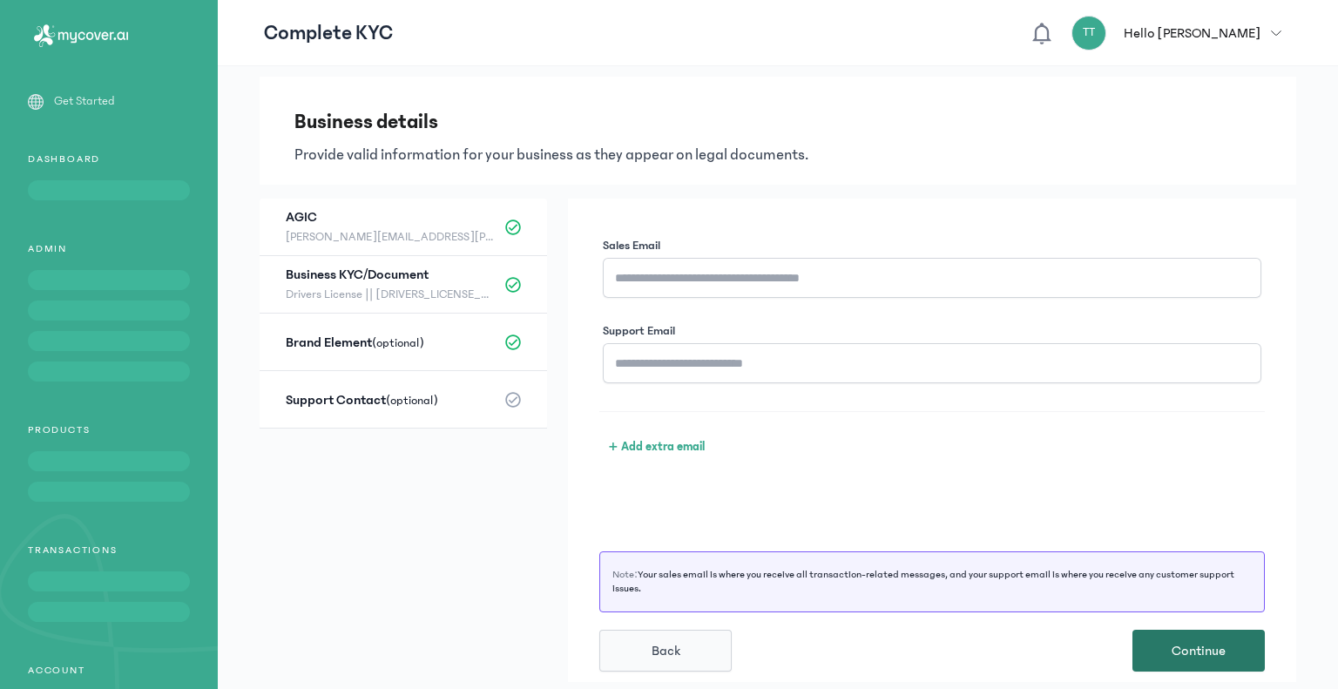
click at [1172, 650] on span "Continue" at bounding box center [1198, 650] width 54 height 21
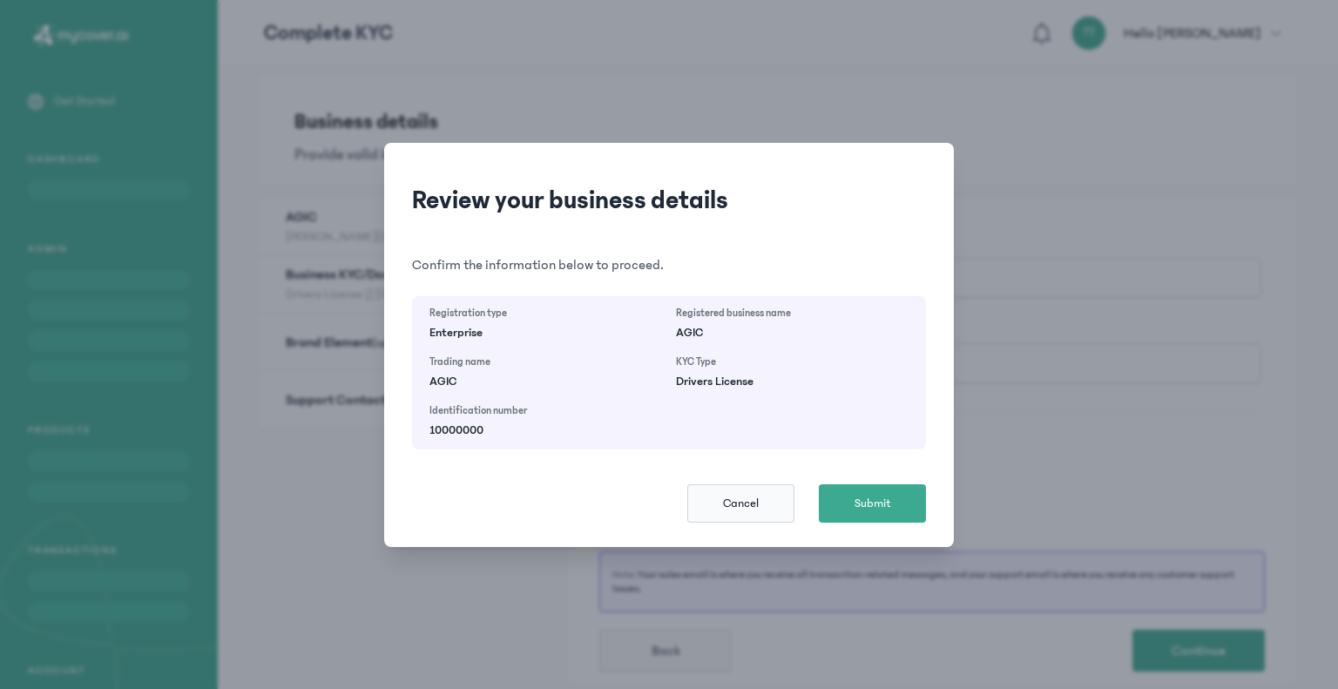
click at [765, 495] on button "Cancel" at bounding box center [740, 503] width 107 height 38
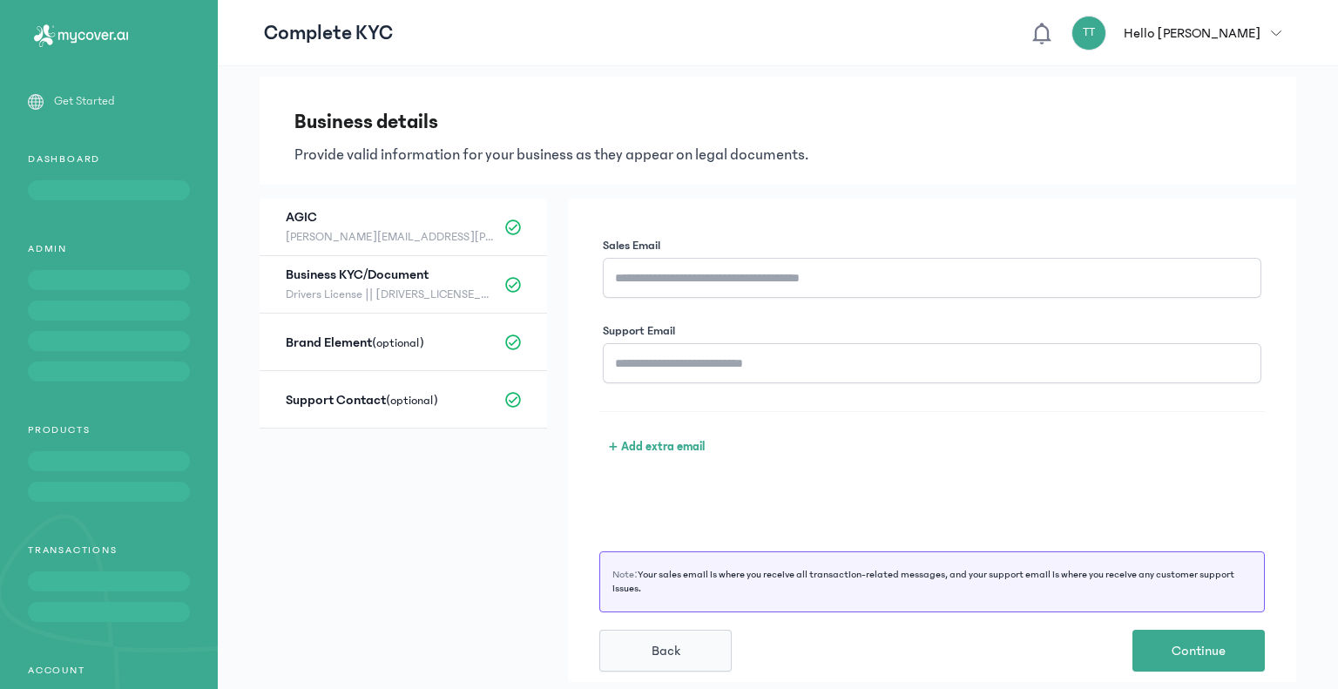
click at [667, 508] on div "Sales Email Support Email + Add extra email Note: Your sales email is where you…" at bounding box center [932, 440] width 728 height 483
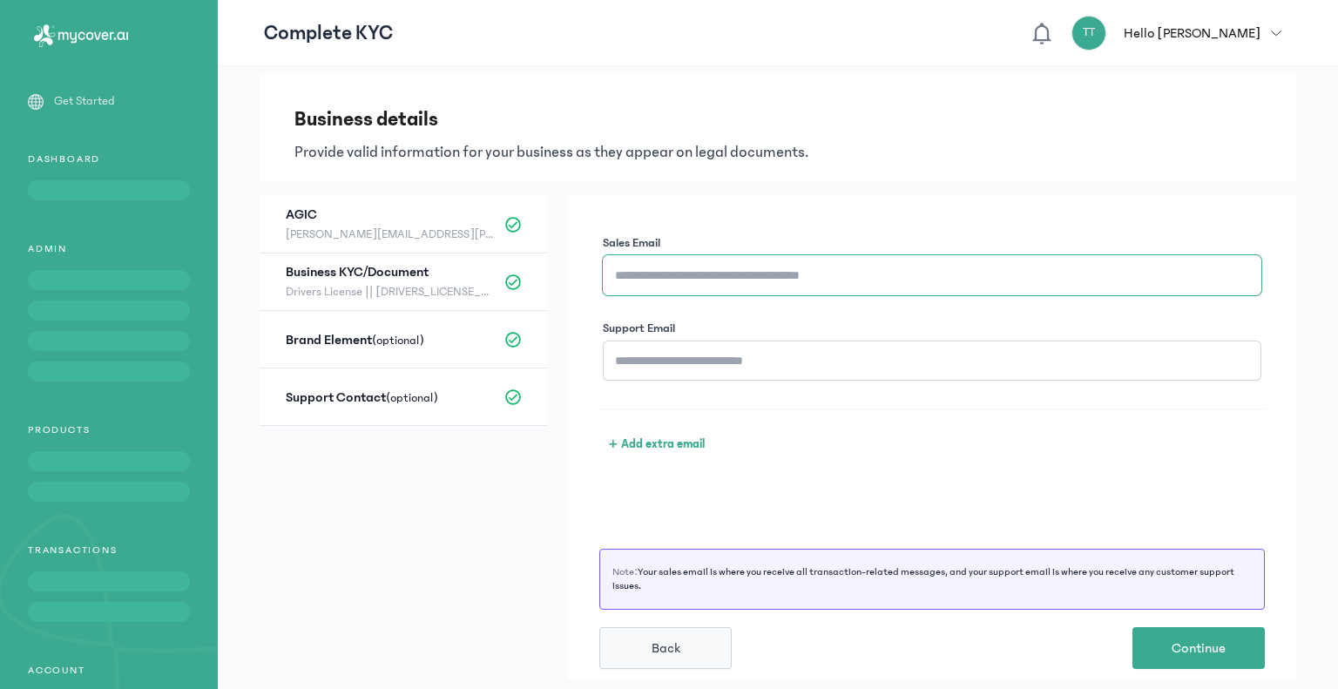
click at [655, 272] on input "Sales Email" at bounding box center [932, 275] width 658 height 40
click at [690, 203] on div "Sales Email Support Email + Add extra email Note: Your sales email is where you…" at bounding box center [932, 437] width 728 height 483
click at [700, 495] on div "Sales Email Support Email + Add extra email Note: Your sales email is where you…" at bounding box center [932, 437] width 728 height 483
click at [1178, 637] on span "Continue" at bounding box center [1198, 647] width 54 height 21
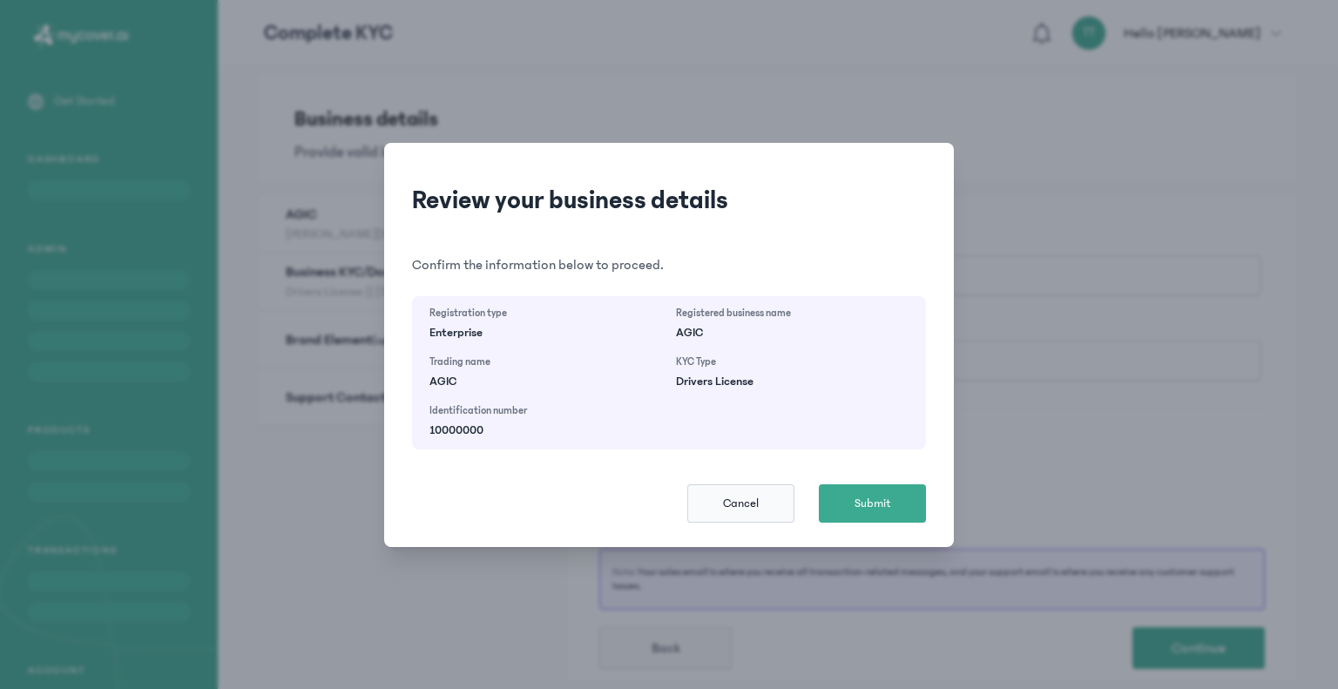
click at [757, 500] on span "Cancel" at bounding box center [741, 503] width 36 height 17
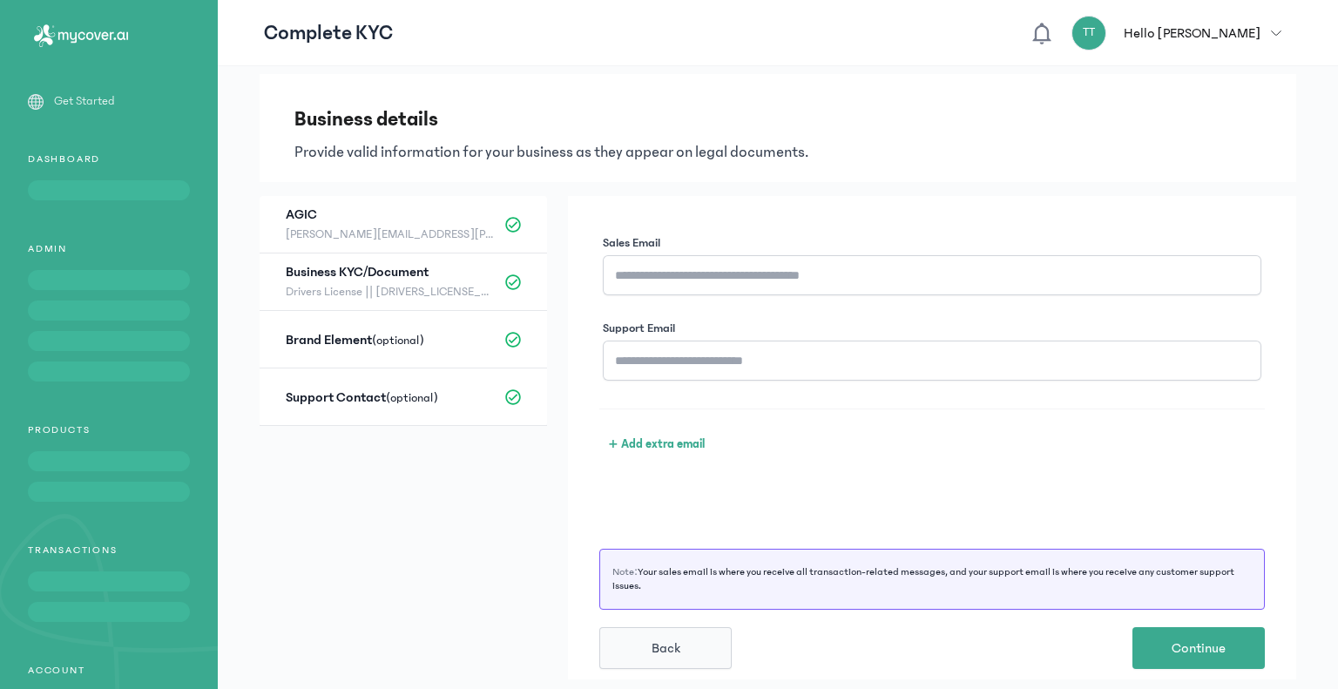
click at [401, 152] on p "Provide valid information for your business as they appear on legal documents." at bounding box center [777, 152] width 967 height 24
click at [878, 158] on p "Provide valid information for your business as they appear on legal documents." at bounding box center [777, 152] width 967 height 24
click at [1180, 661] on button "Continue" at bounding box center [1198, 648] width 132 height 42
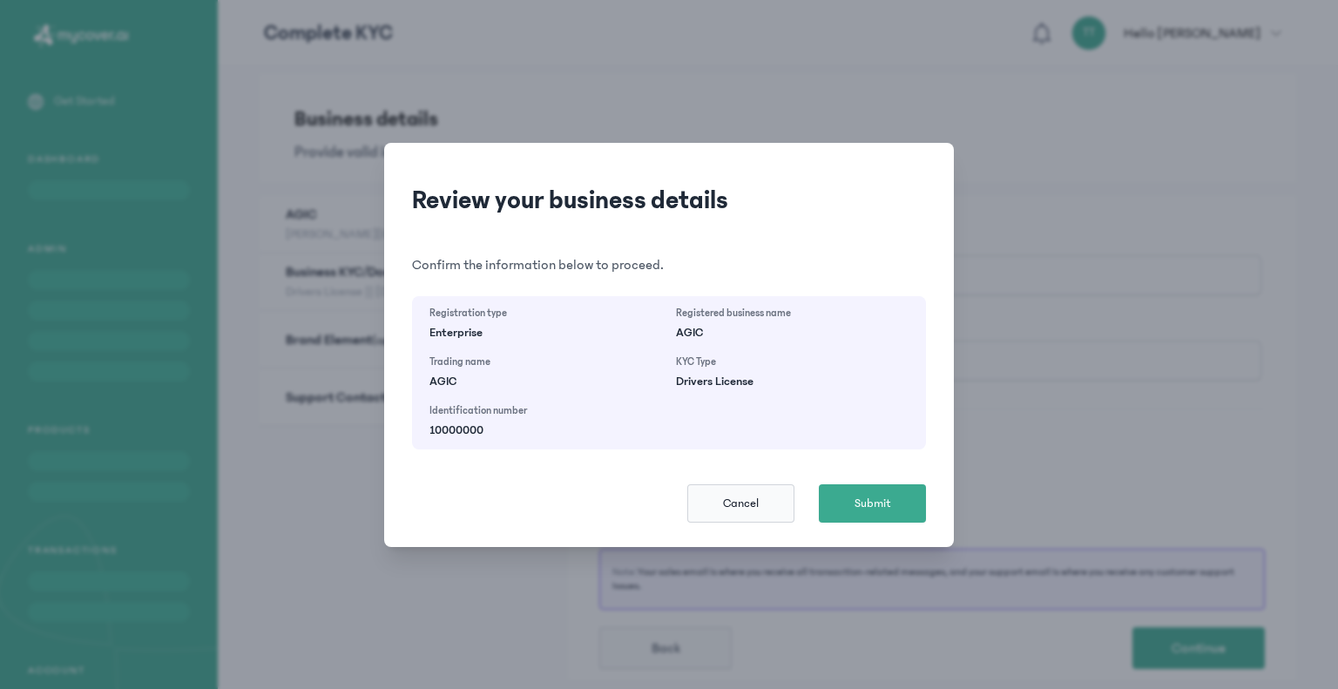
click at [751, 501] on span "Cancel" at bounding box center [741, 503] width 36 height 17
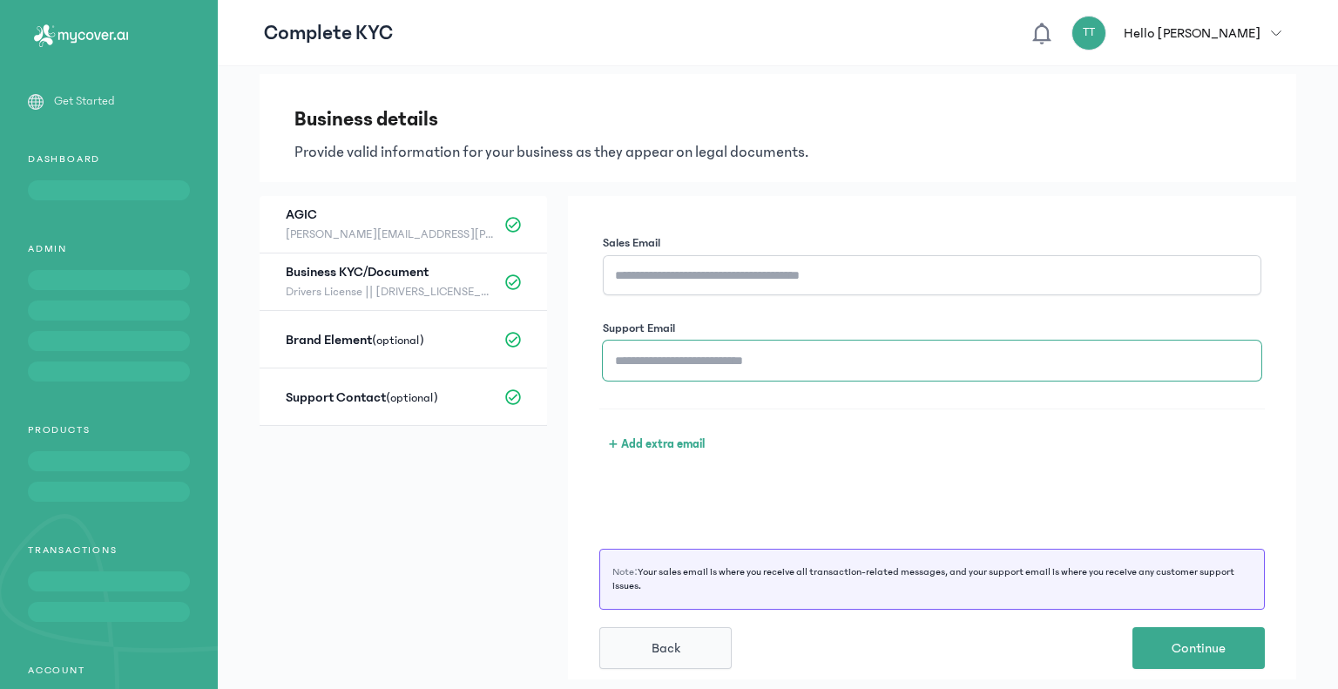
click at [664, 364] on input "Support Email" at bounding box center [932, 360] width 658 height 40
click at [653, 280] on input "Sales Email" at bounding box center [932, 275] width 658 height 40
click at [675, 273] on input "Sales Email" at bounding box center [932, 275] width 658 height 40
drag, startPoint x: 748, startPoint y: 285, endPoint x: 613, endPoint y: 276, distance: 135.3
click at [613, 276] on input "**********" at bounding box center [932, 275] width 658 height 40
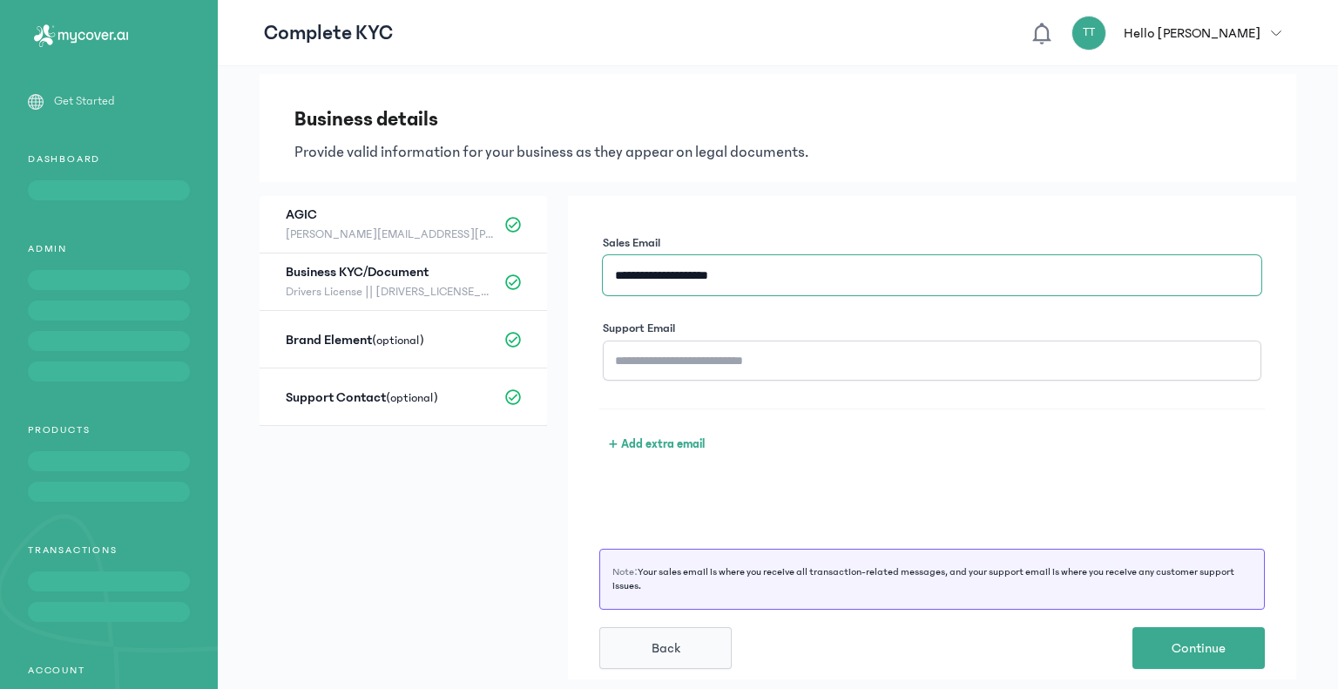
type input "**********"
click at [669, 358] on input "Support Email" at bounding box center [932, 360] width 658 height 40
paste input "**********"
type input "**********"
click at [1161, 640] on button "Continue" at bounding box center [1198, 648] width 132 height 42
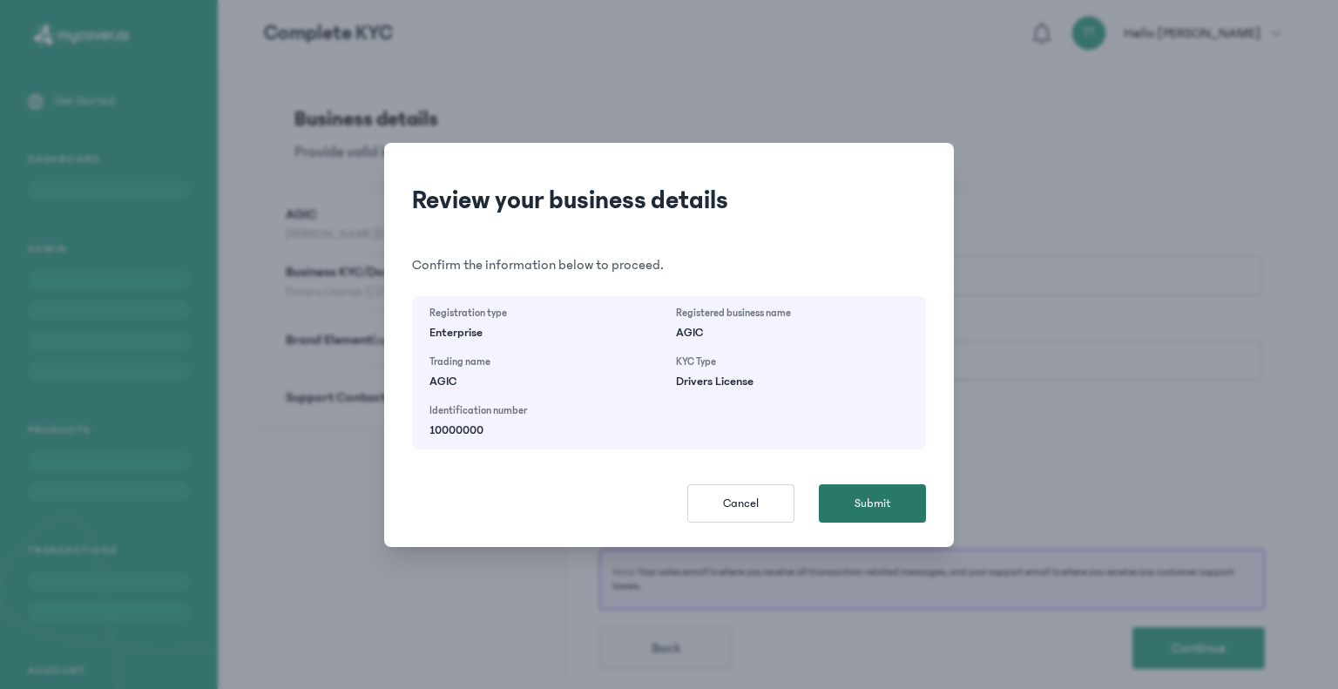
click at [859, 516] on button "Submit" at bounding box center [872, 503] width 107 height 38
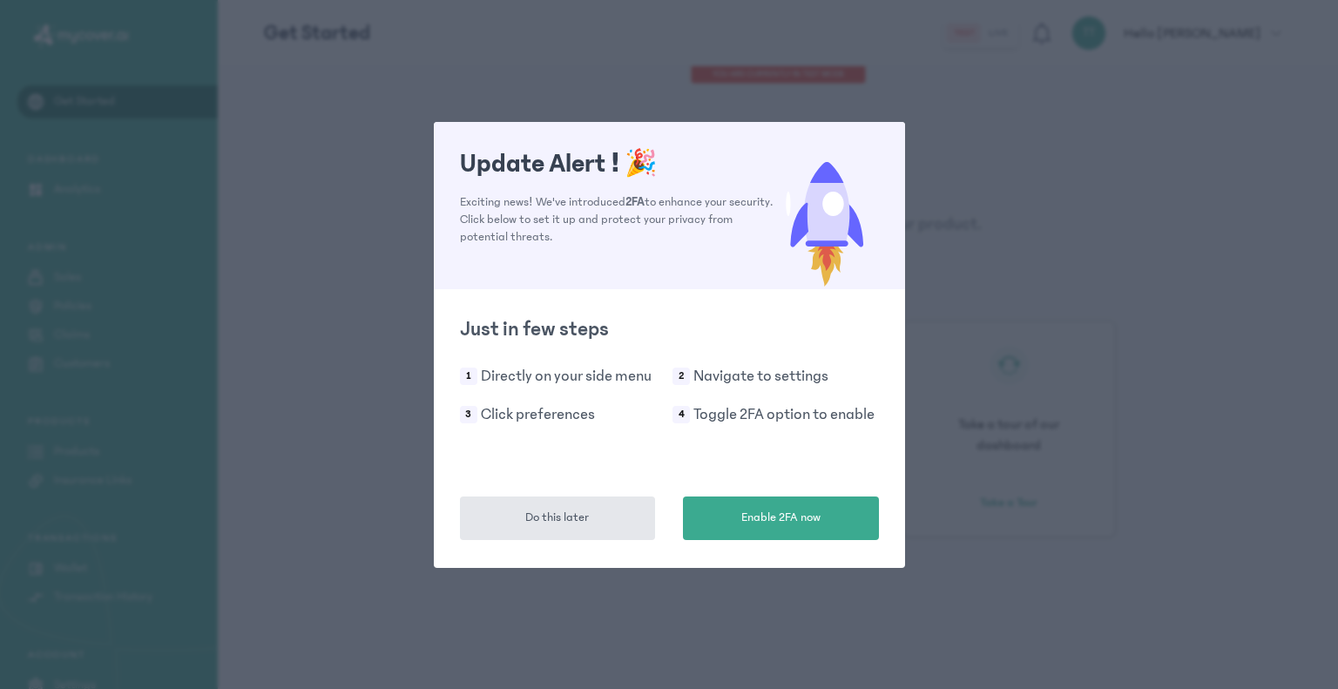
drag, startPoint x: 550, startPoint y: 236, endPoint x: 446, endPoint y: 206, distance: 108.8
click at [446, 206] on div "Update Alert ! 🎉 Exciting news! We've introduced 2FA to enhance your security. …" at bounding box center [669, 205] width 471 height 167
copy p "Exciting news! We've introduced 2FA to enhance your security. Click below to se…"
click at [534, 503] on button "Do this later" at bounding box center [558, 518] width 196 height 44
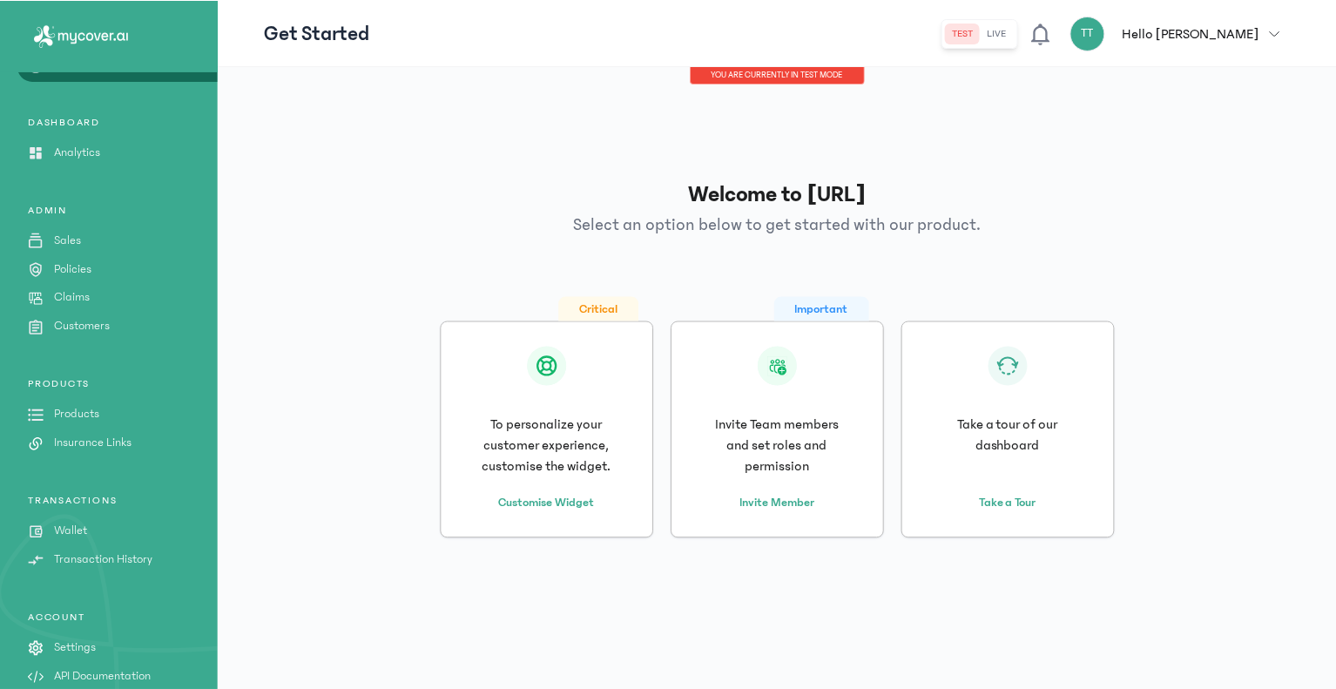
scroll to position [58, 0]
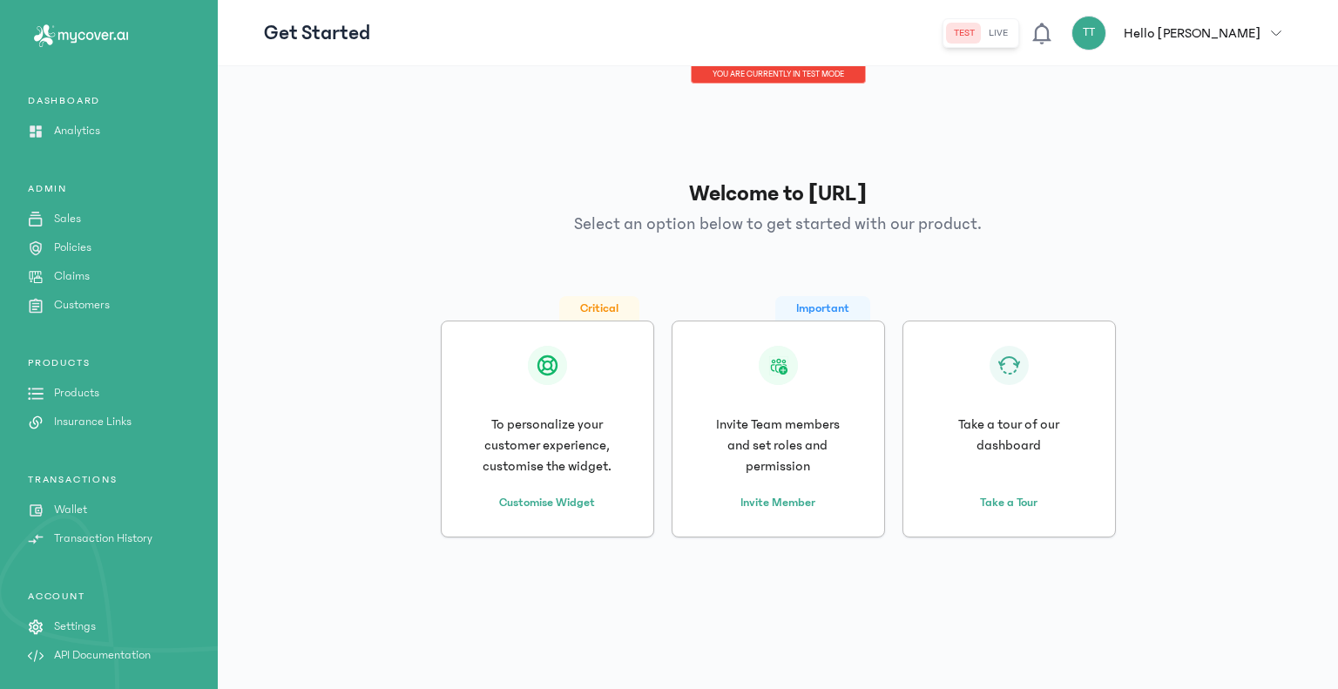
click at [1014, 30] on button "live" at bounding box center [997, 33] width 33 height 21
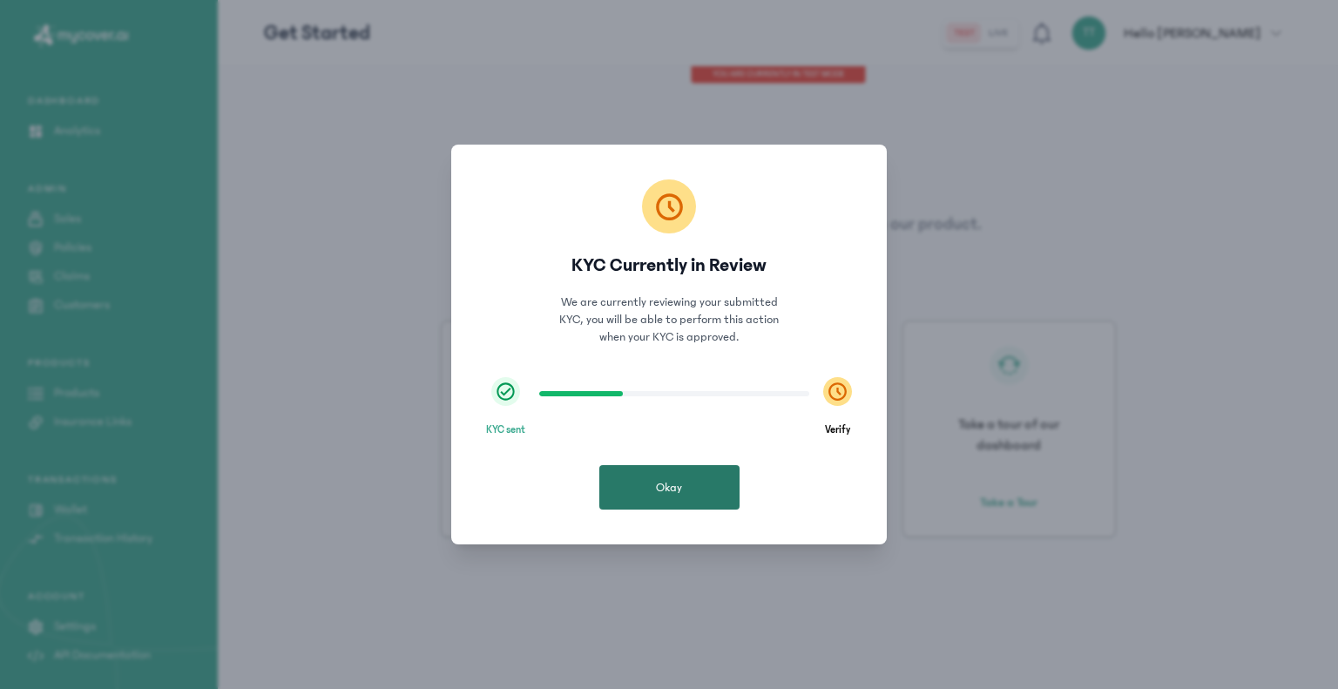
click at [656, 482] on span "Okay" at bounding box center [669, 487] width 26 height 17
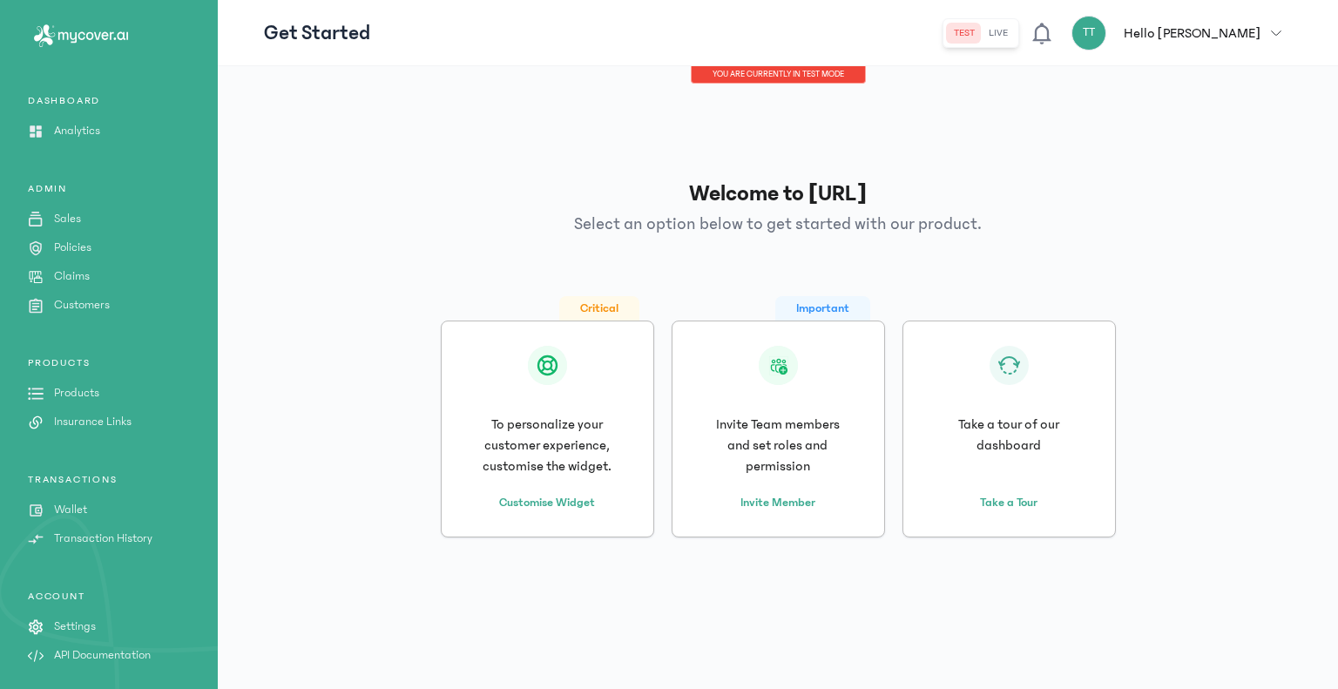
click at [80, 217] on p "Sales" at bounding box center [67, 219] width 27 height 18
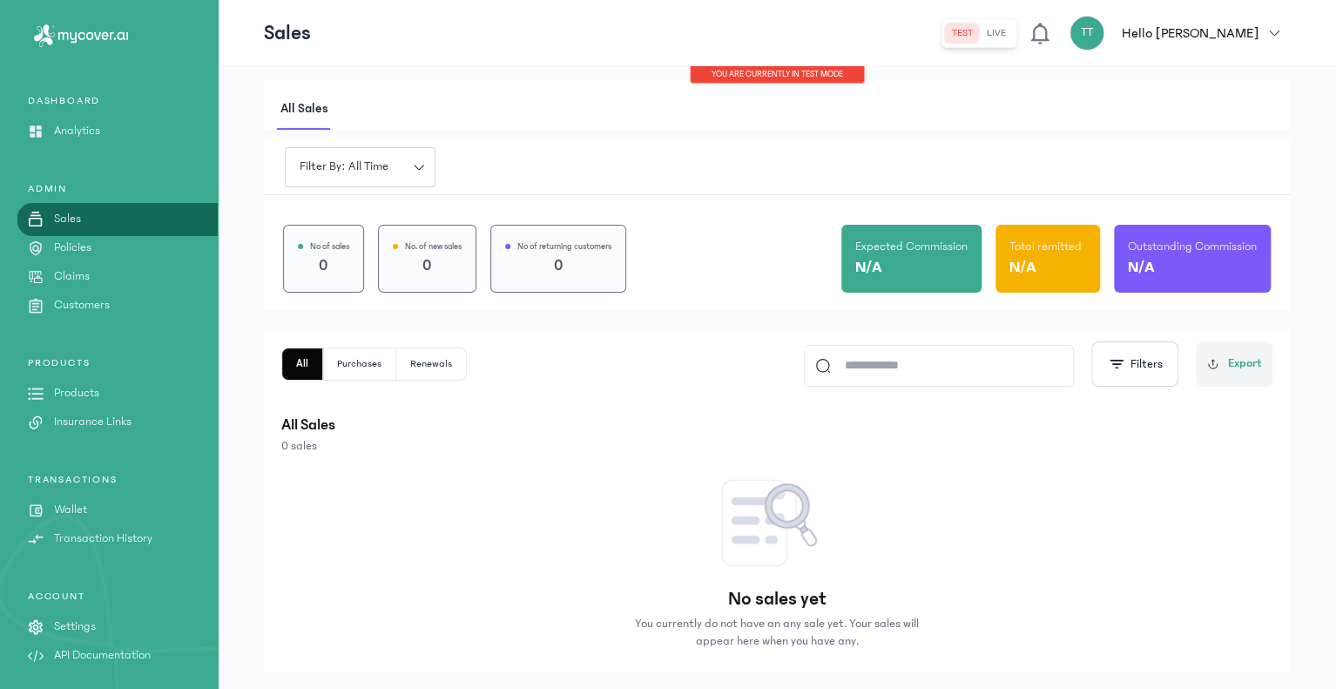
click at [90, 249] on p "Policies" at bounding box center [72, 248] width 37 height 18
